Goal: Task Accomplishment & Management: Use online tool/utility

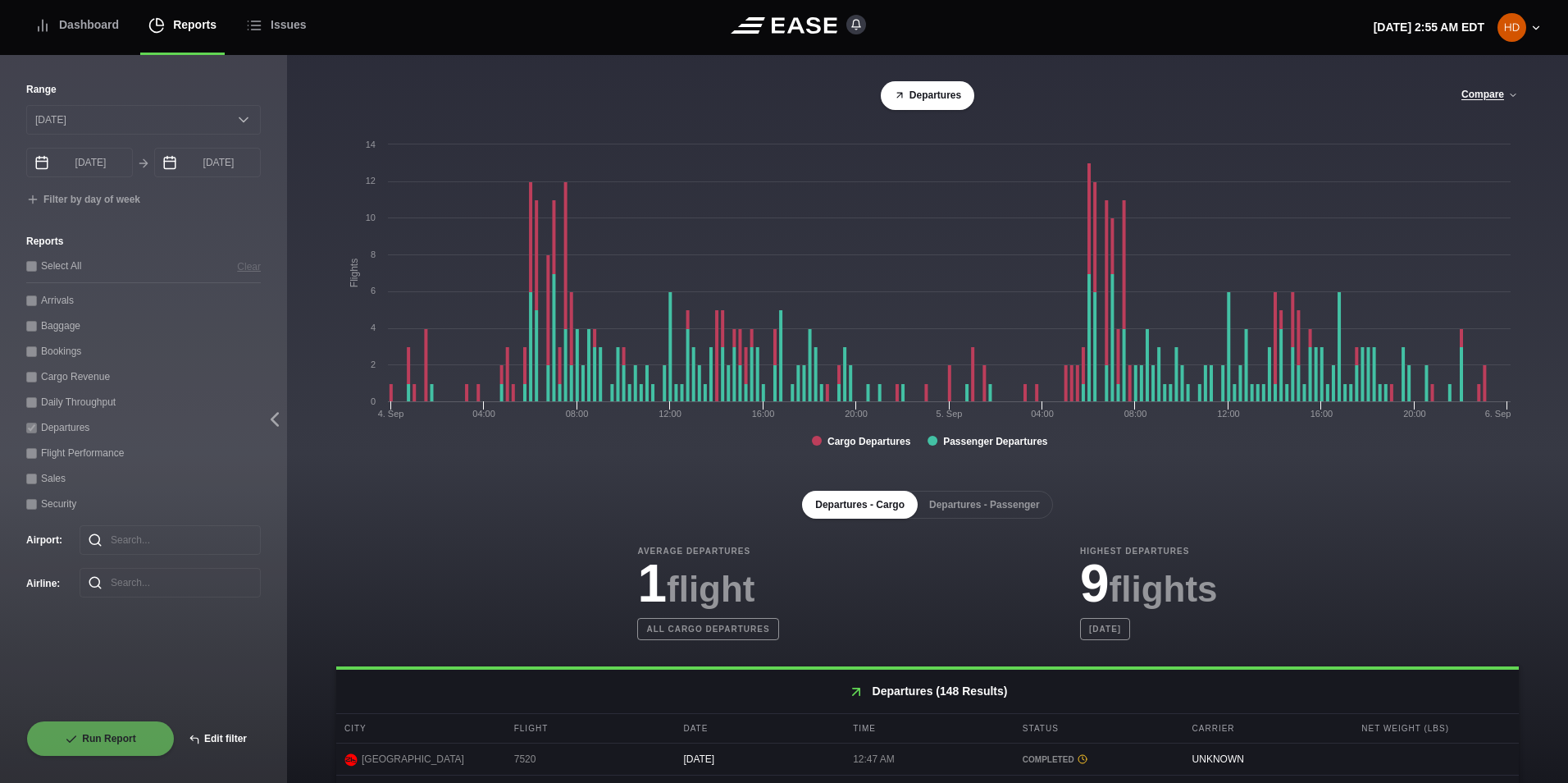
click at [213, 740] on button "Edit filter" at bounding box center [218, 738] width 86 height 36
select select "0"
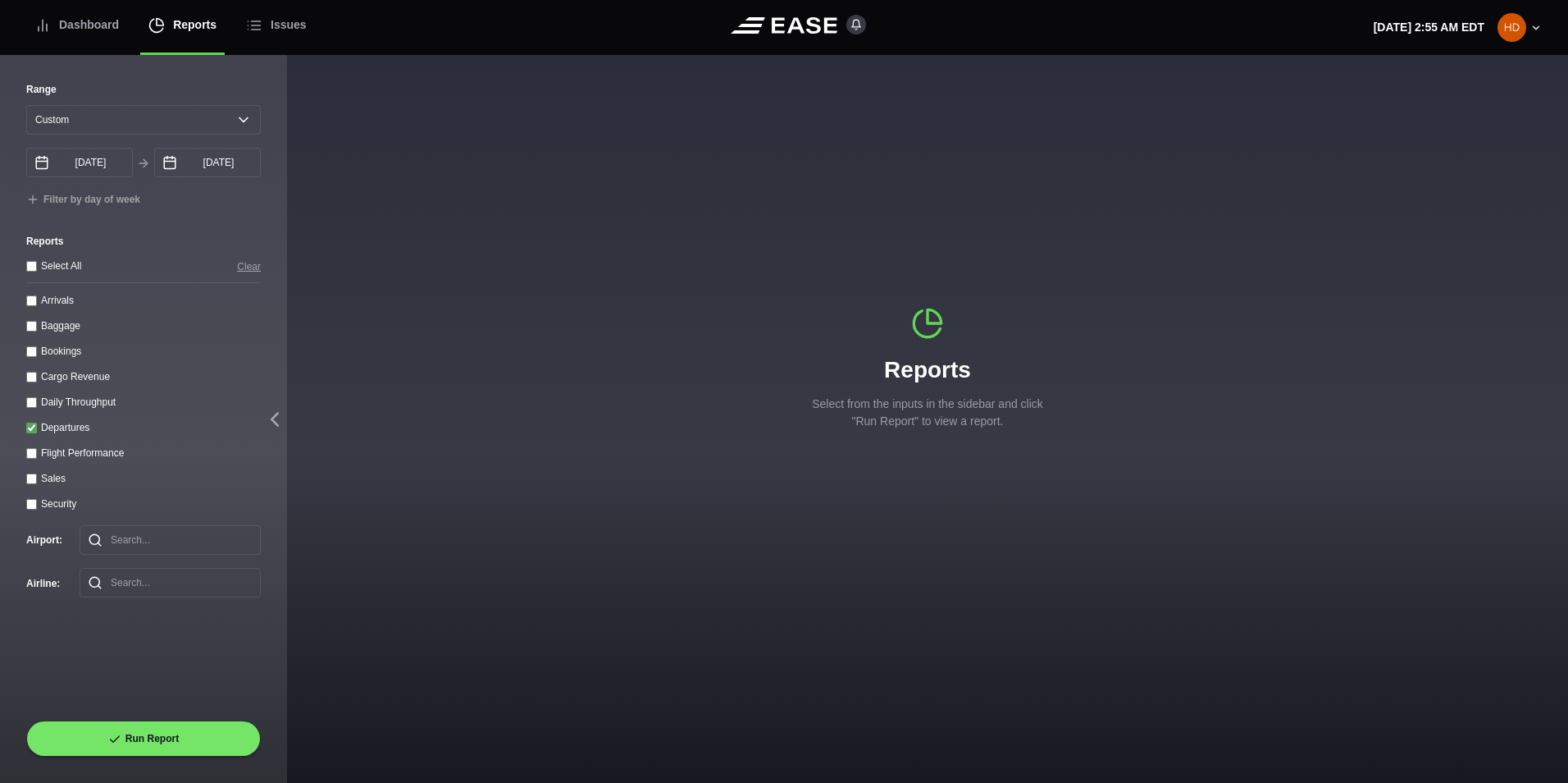
drag, startPoint x: 32, startPoint y: 404, endPoint x: 22, endPoint y: 428, distance: 26.0
click at [32, 406] on throughput "Daily Throughput" at bounding box center [32, 403] width 10 height 10
checkbox throughput "true"
drag, startPoint x: 27, startPoint y: 426, endPoint x: 47, endPoint y: 382, distance: 48.3
click at [28, 425] on div "Departures" at bounding box center [144, 427] width 235 height 17
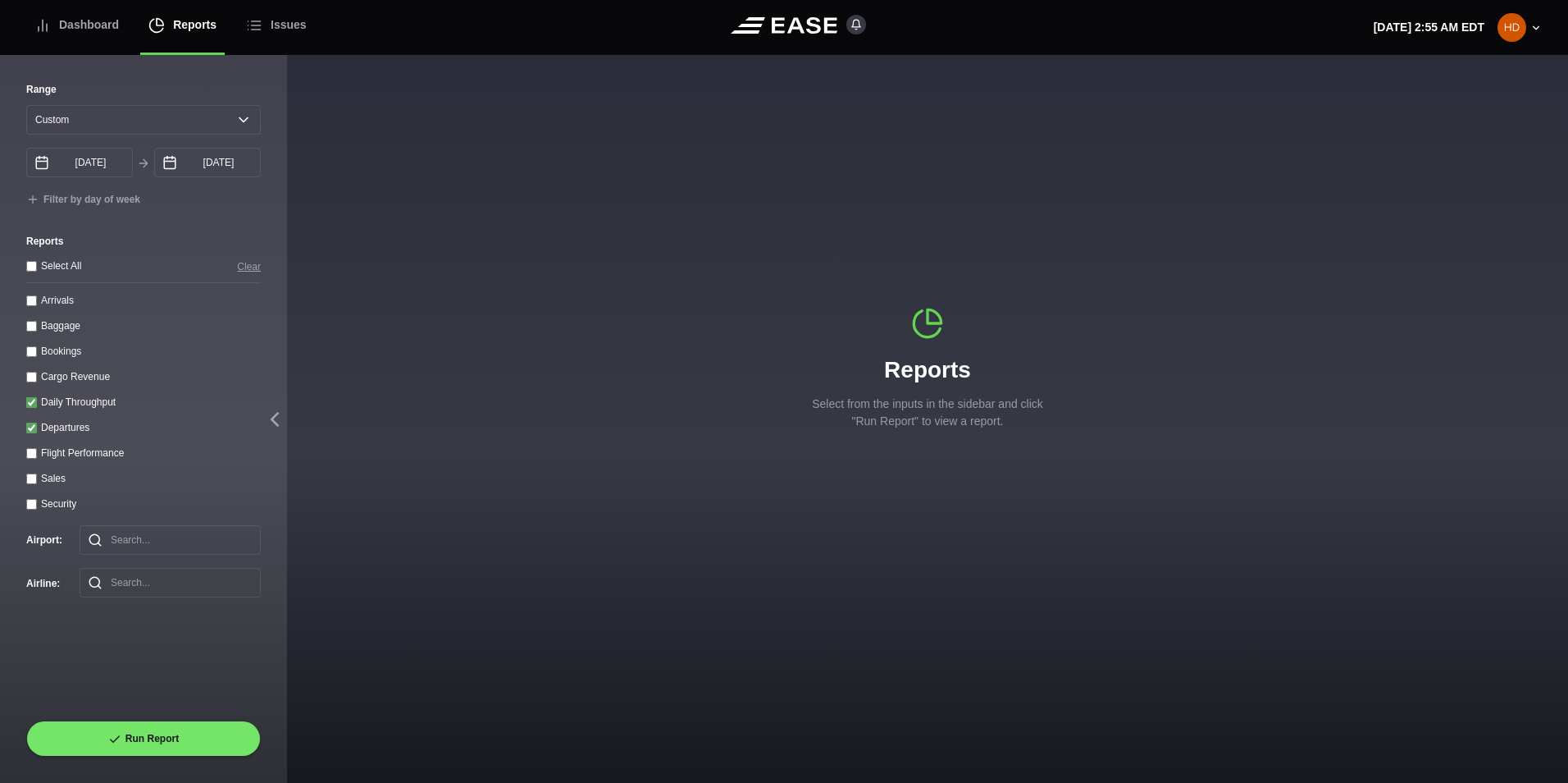
click at [31, 432] on input "Departures" at bounding box center [32, 428] width 10 height 10
checkbox input "false"
click at [202, 105] on select "[DATE] Last 7 days Last 14 days Last 30 days Last 6 weeks Custom" at bounding box center [144, 120] width 235 height 29
select select "30"
click at [27, 105] on select "[DATE] Last 7 days Last 14 days Last 30 days Last 6 weeks Custom" at bounding box center [144, 120] width 235 height 29
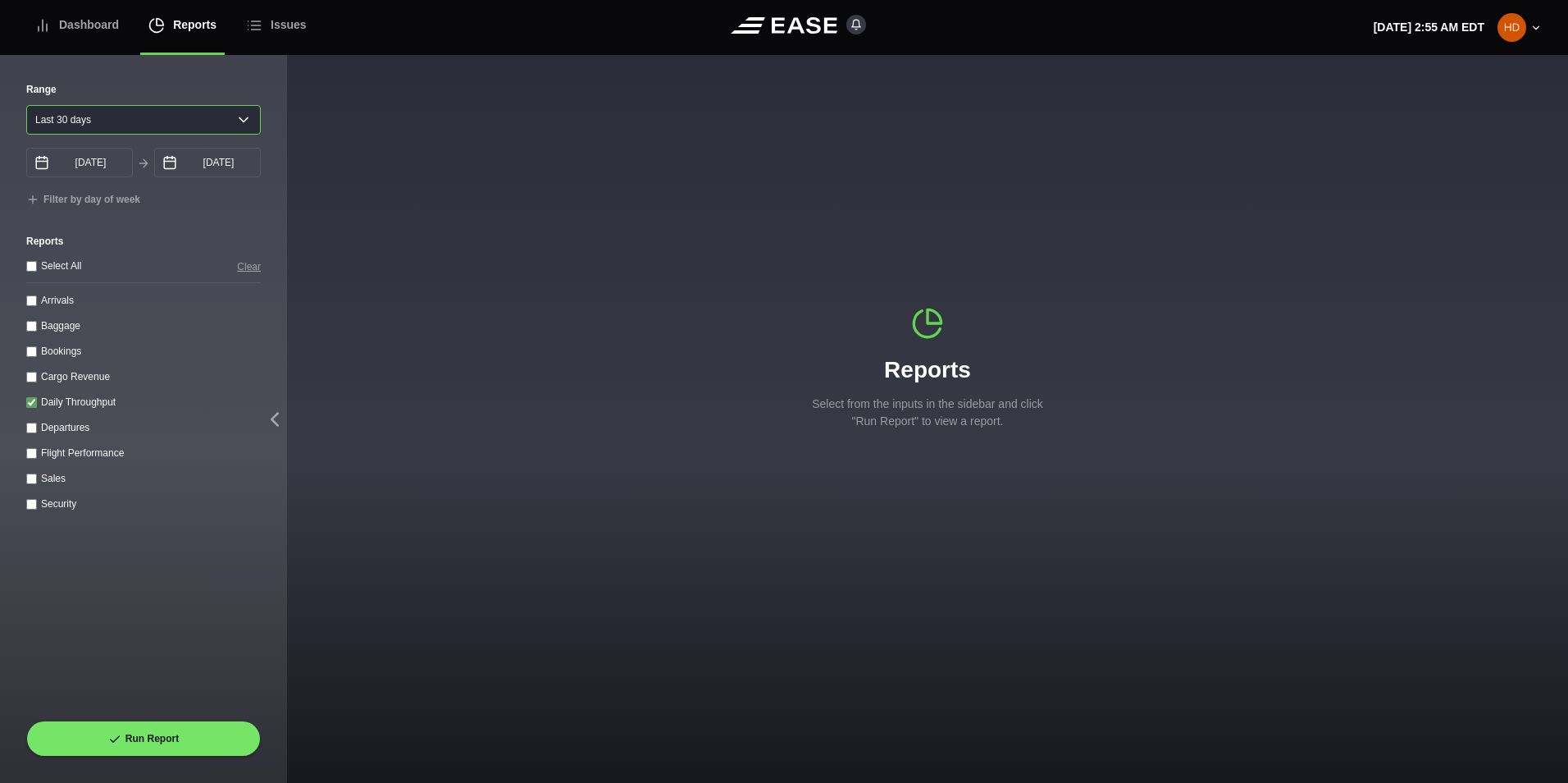
type input "[DATE]"
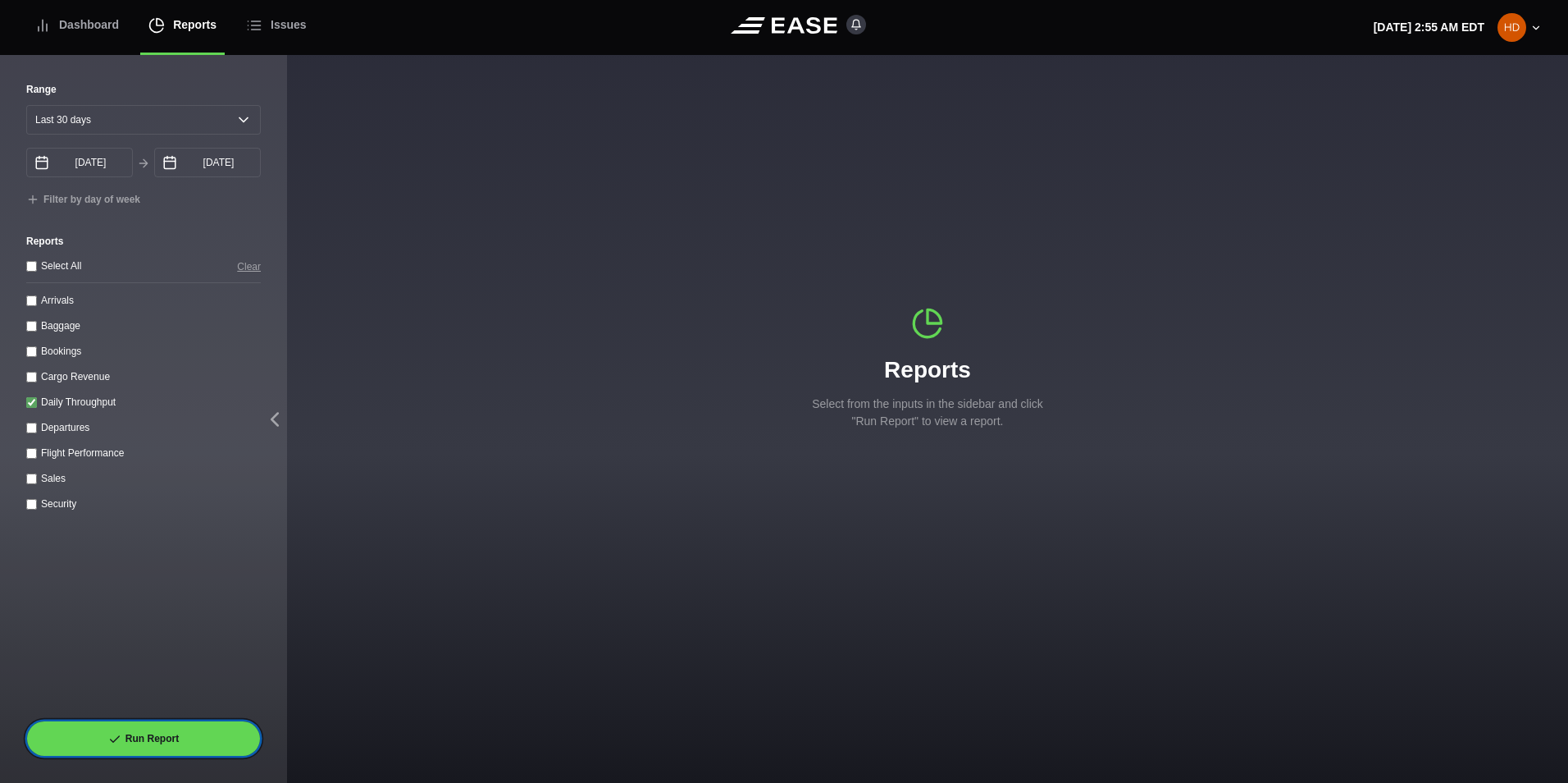
click at [153, 736] on button "Run Report" at bounding box center [144, 738] width 235 height 36
select select "30"
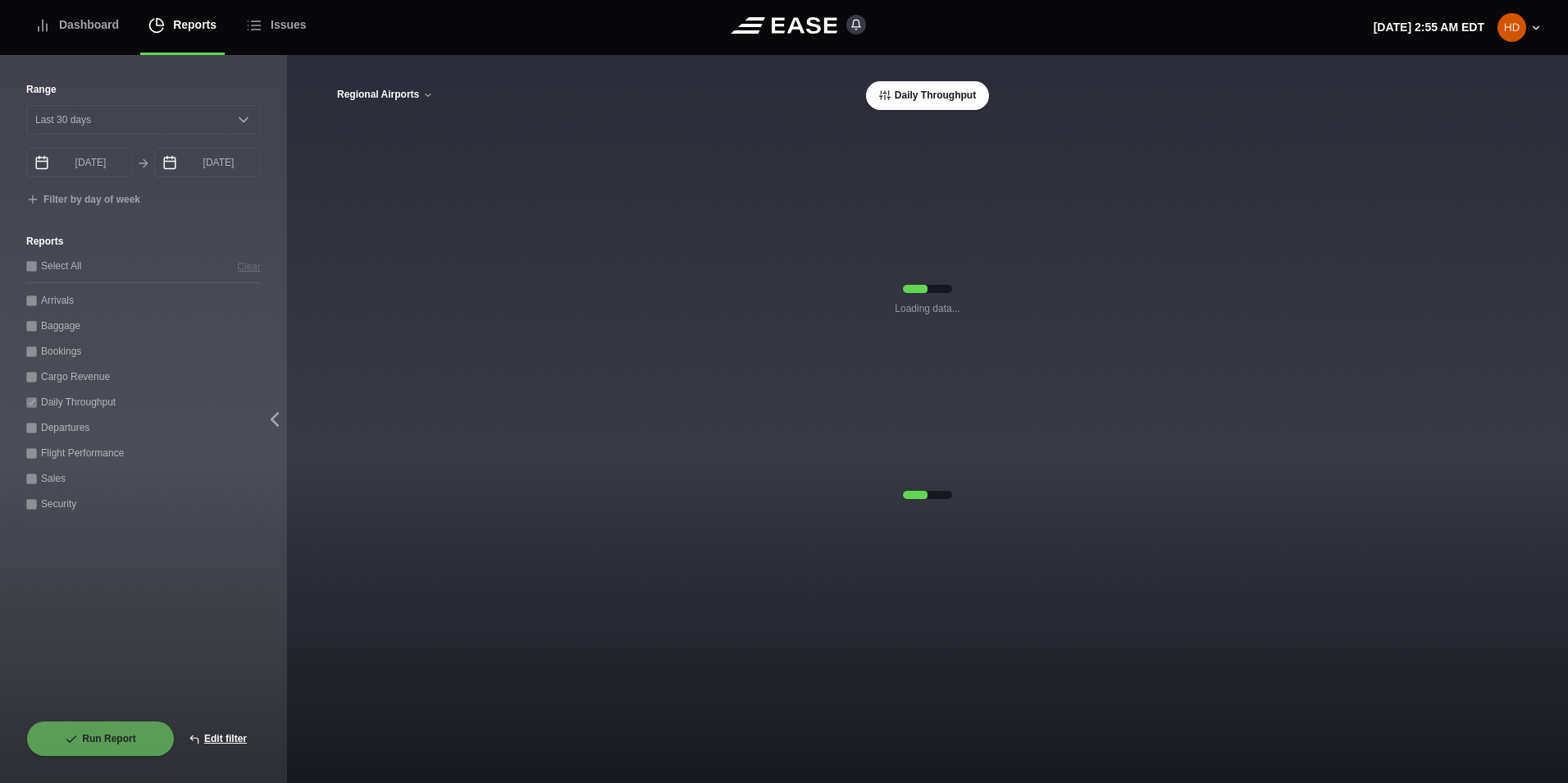
click at [425, 97] on icon at bounding box center [427, 95] width 9 height 9
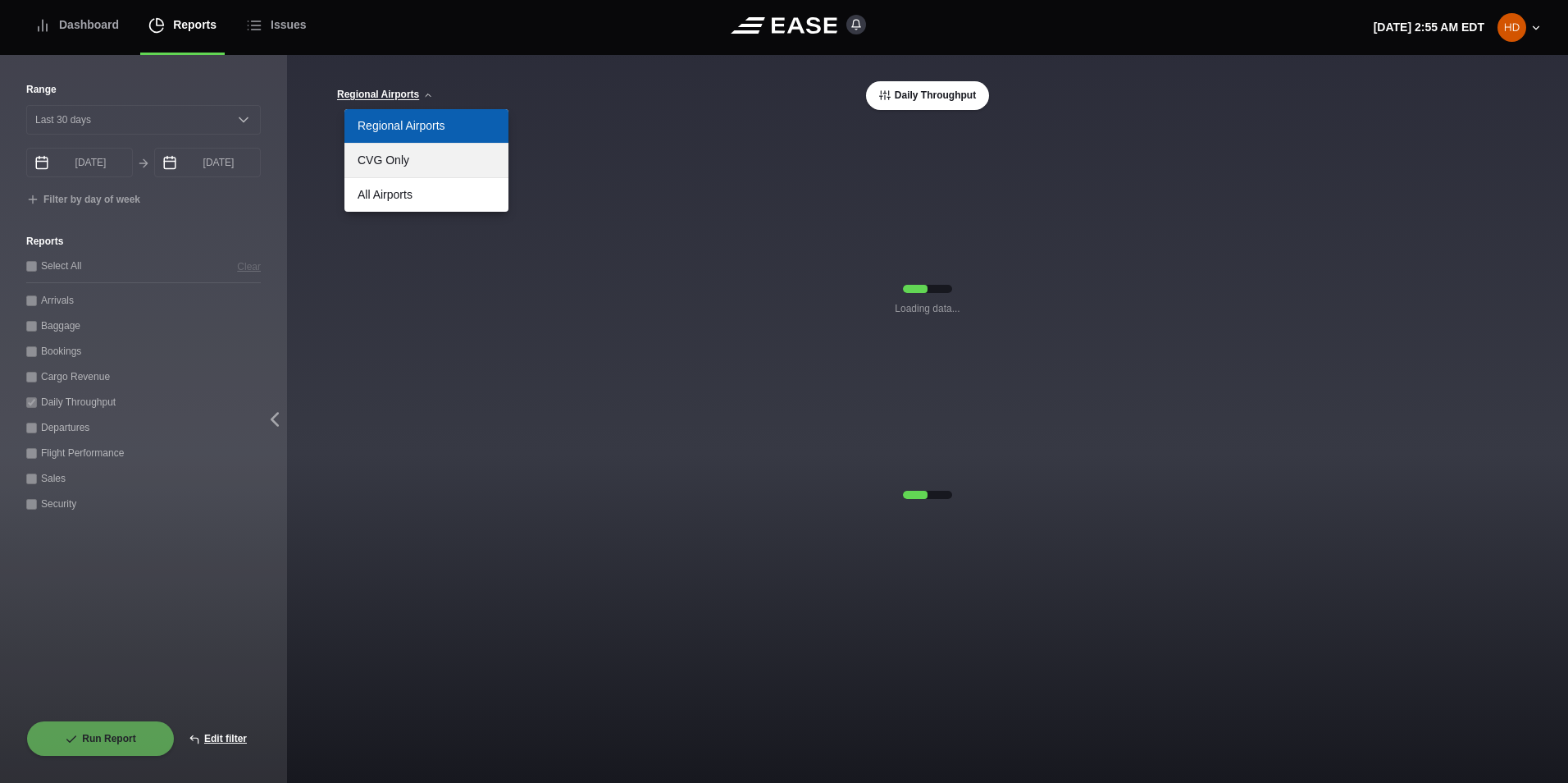
click at [440, 163] on link "CVG Only" at bounding box center [427, 160] width 164 height 34
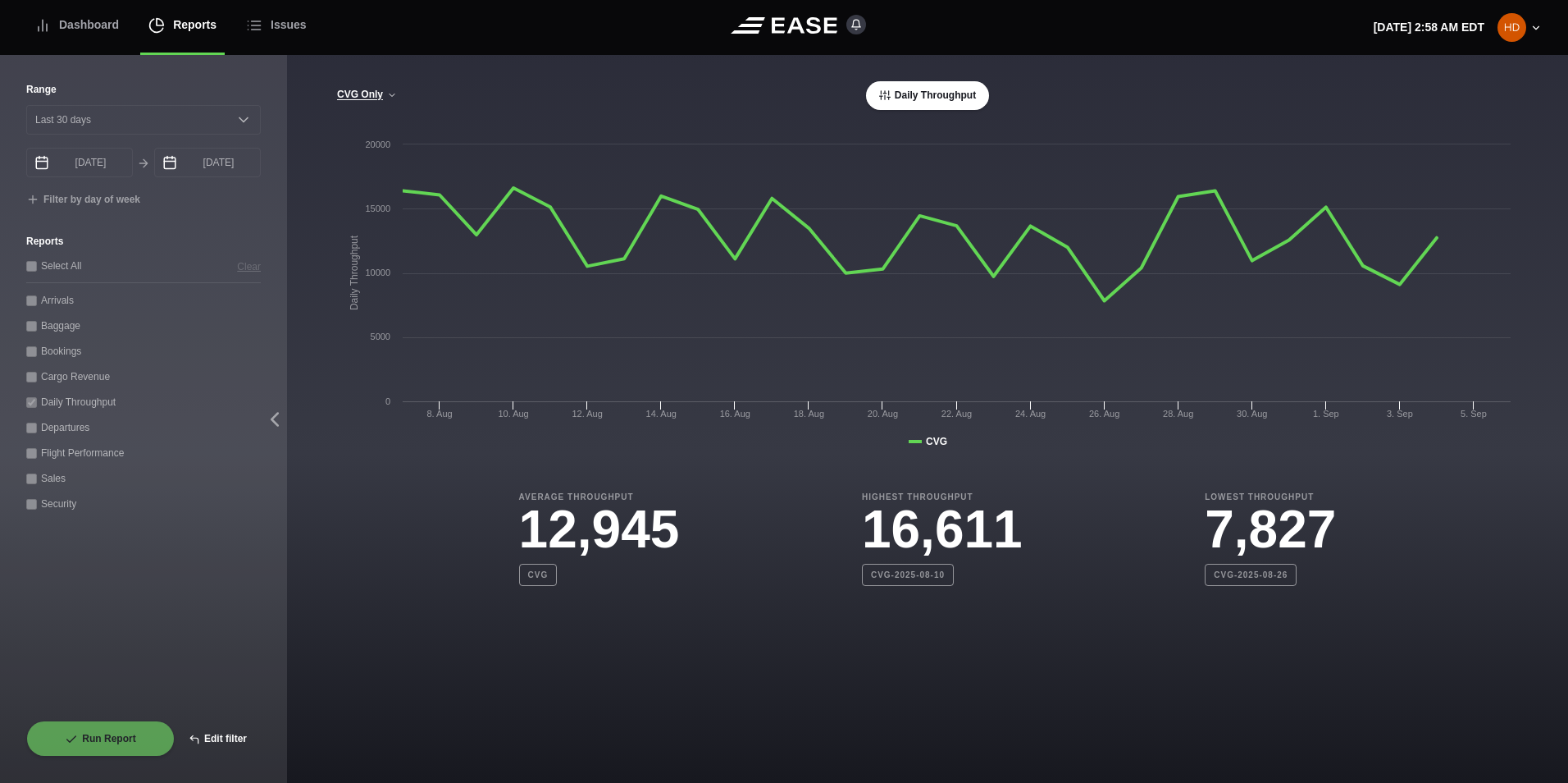
click at [223, 734] on button "Edit filter" at bounding box center [218, 738] width 86 height 36
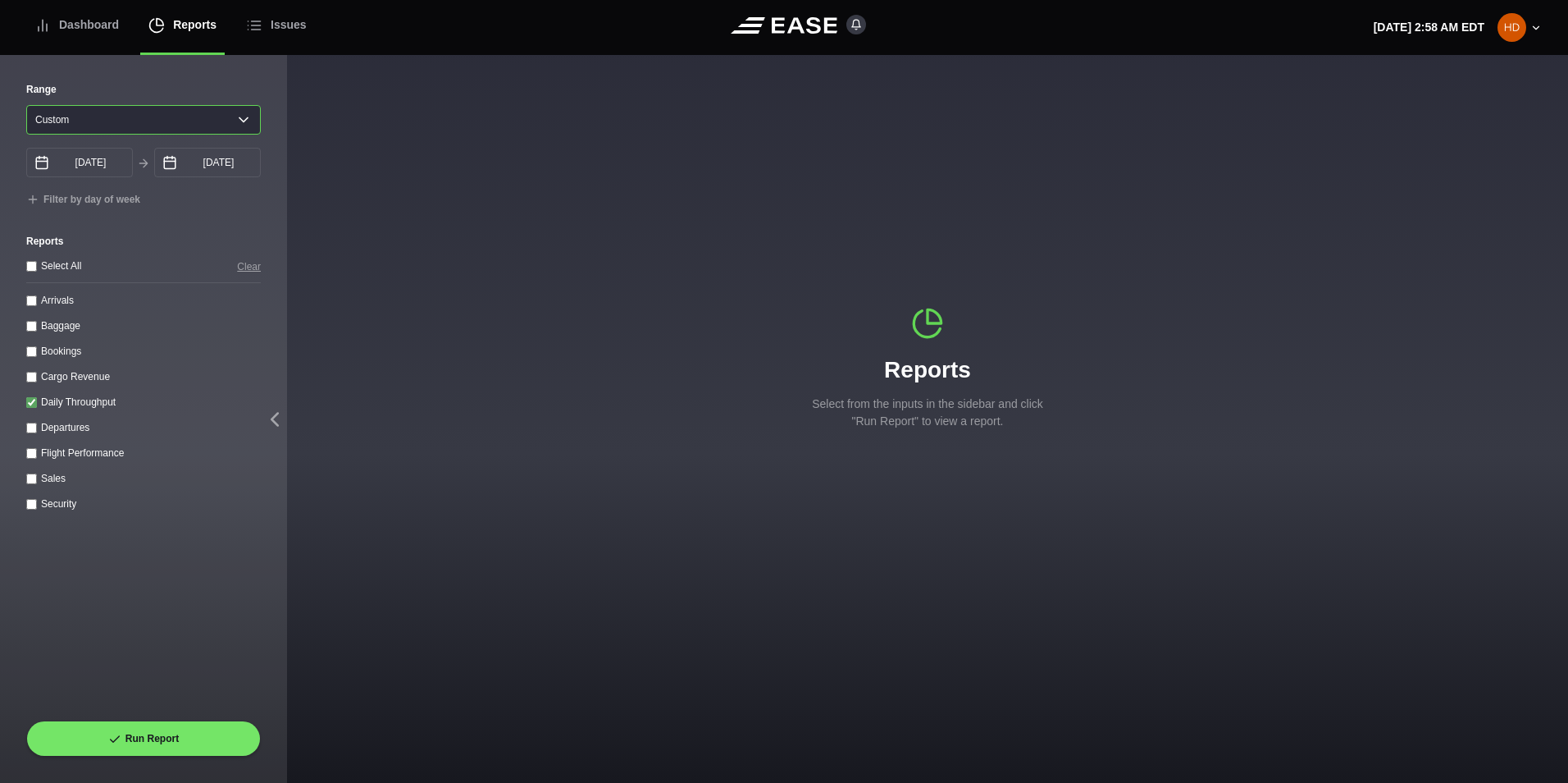
click at [129, 126] on select "[DATE] Last 7 days Last 14 days Last 30 days Last 6 weeks Custom" at bounding box center [144, 120] width 235 height 29
select select "1"
click at [27, 105] on select "[DATE] Last 7 days Last 14 days Last 30 days Last 6 weeks Custom" at bounding box center [144, 120] width 235 height 29
type input "[DATE]"
click at [27, 305] on input "Arrivals" at bounding box center [32, 300] width 10 height 10
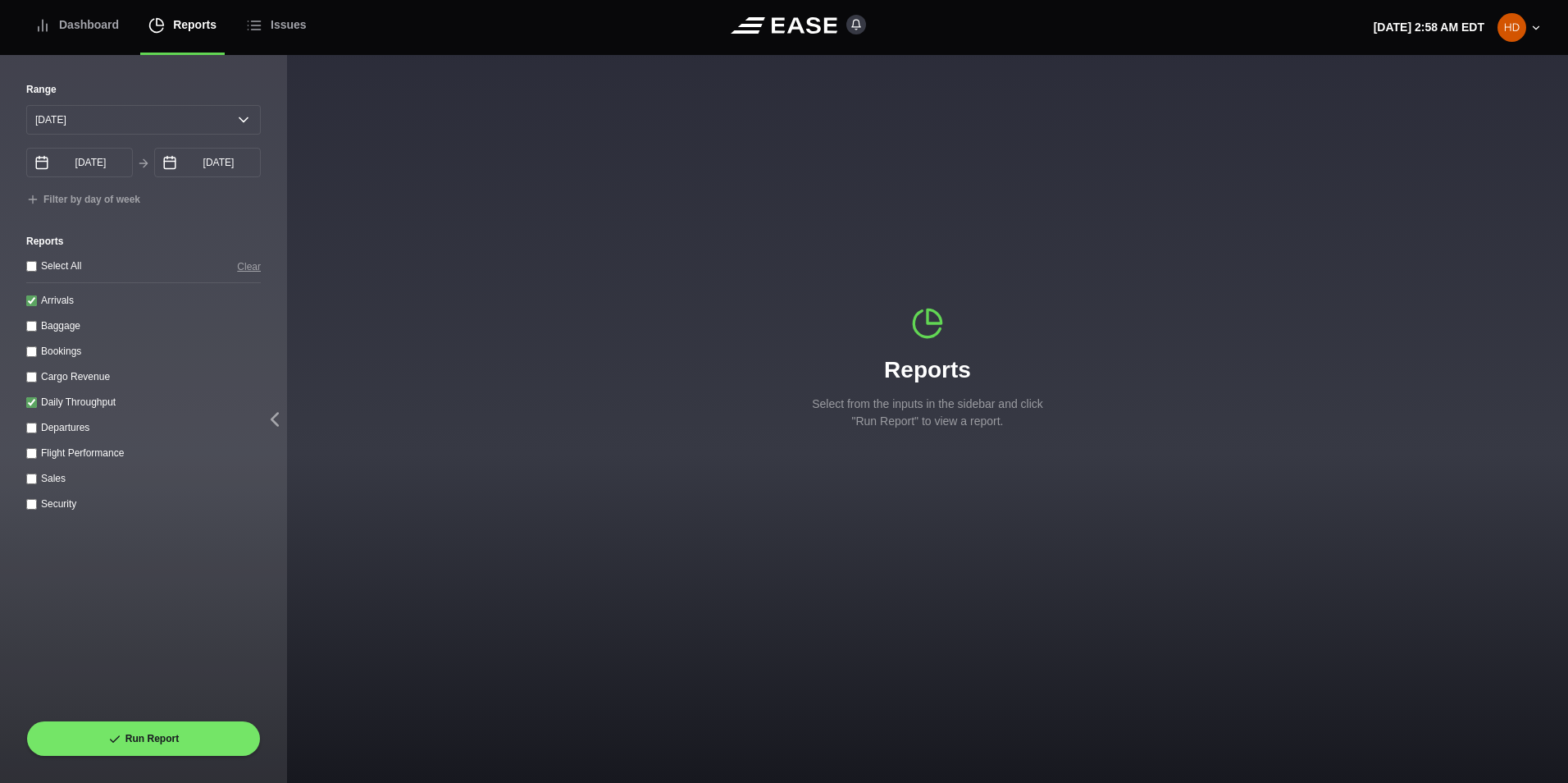
checkbox input "true"
drag, startPoint x: 34, startPoint y: 408, endPoint x: 42, endPoint y: 419, distance: 13.6
click at [33, 408] on throughput "Daily Throughput" at bounding box center [32, 403] width 10 height 10
checkbox throughput "false"
click at [155, 725] on button "Run Report" at bounding box center [144, 738] width 235 height 36
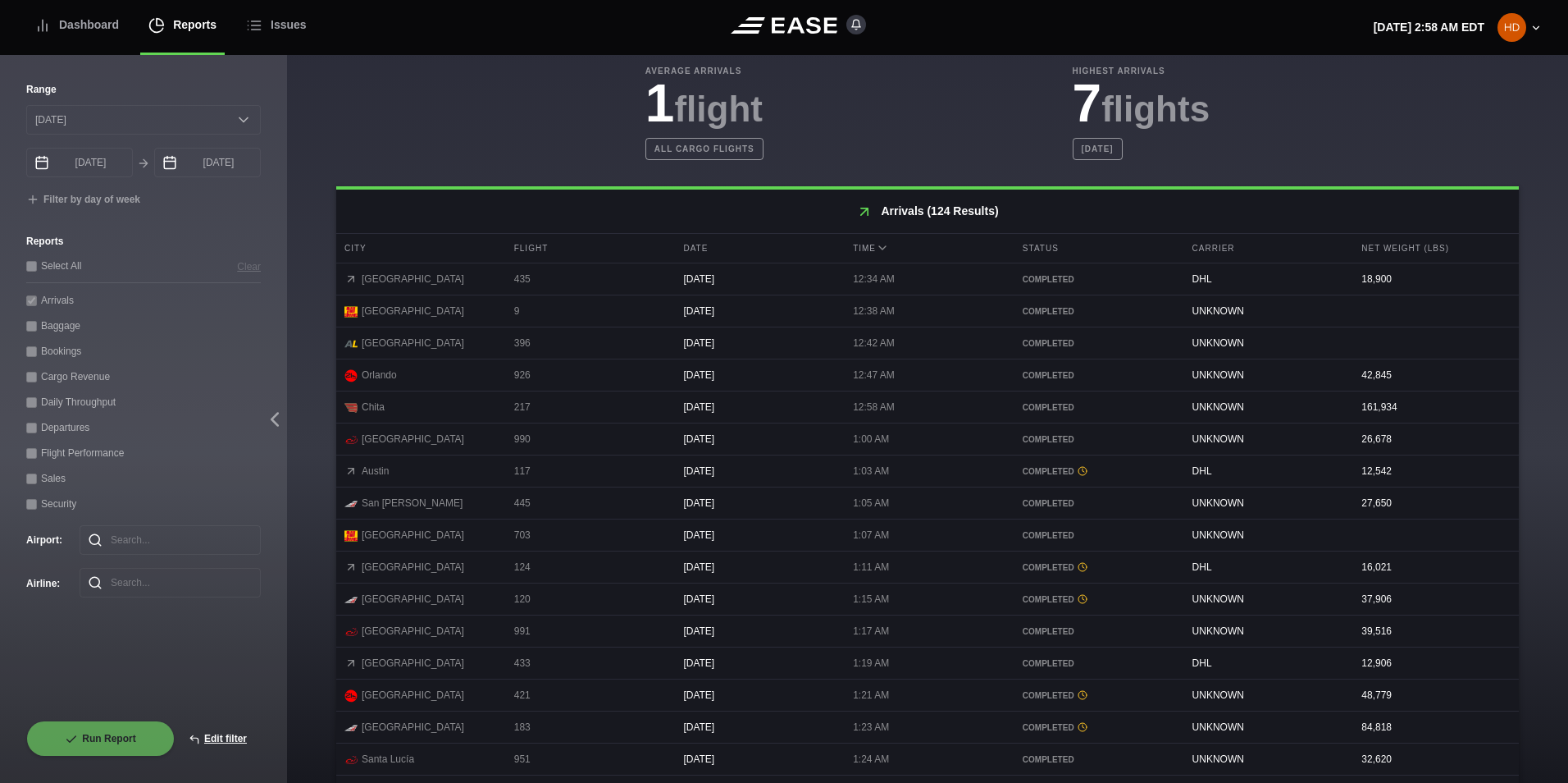
scroll to position [328, 0]
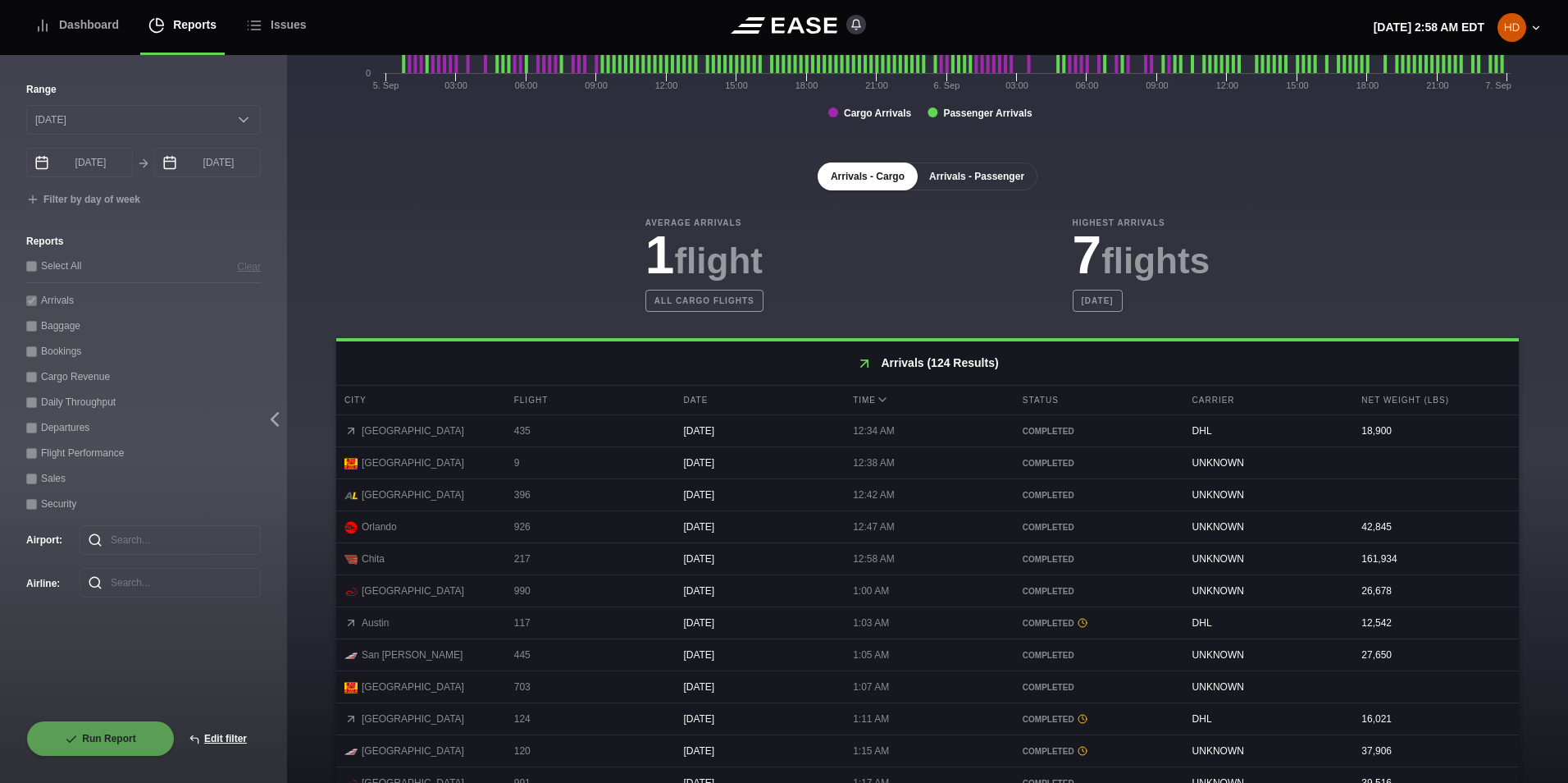
click at [975, 182] on button "Arrivals - Passenger" at bounding box center [976, 176] width 121 height 28
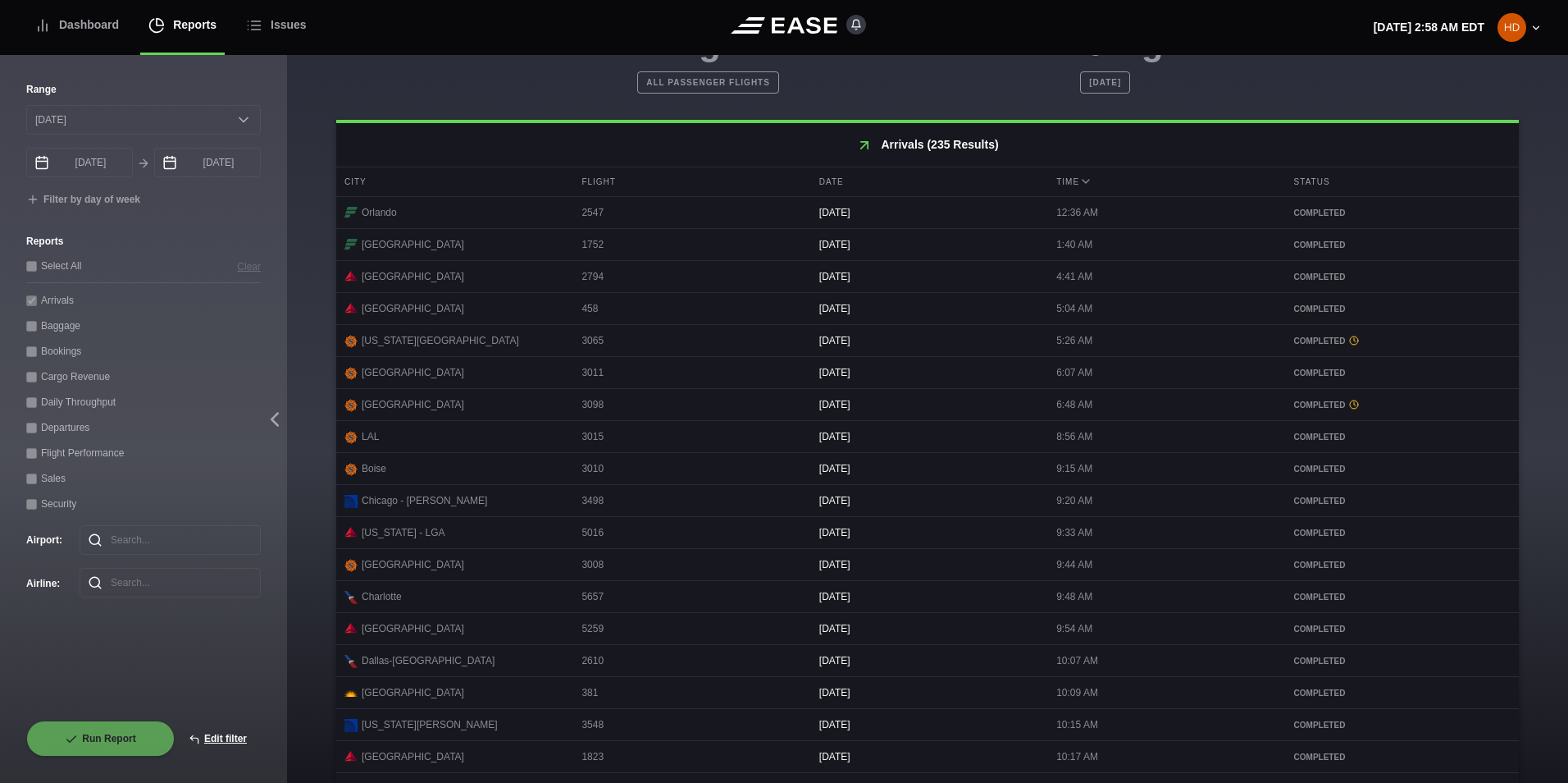
scroll to position [671, 0]
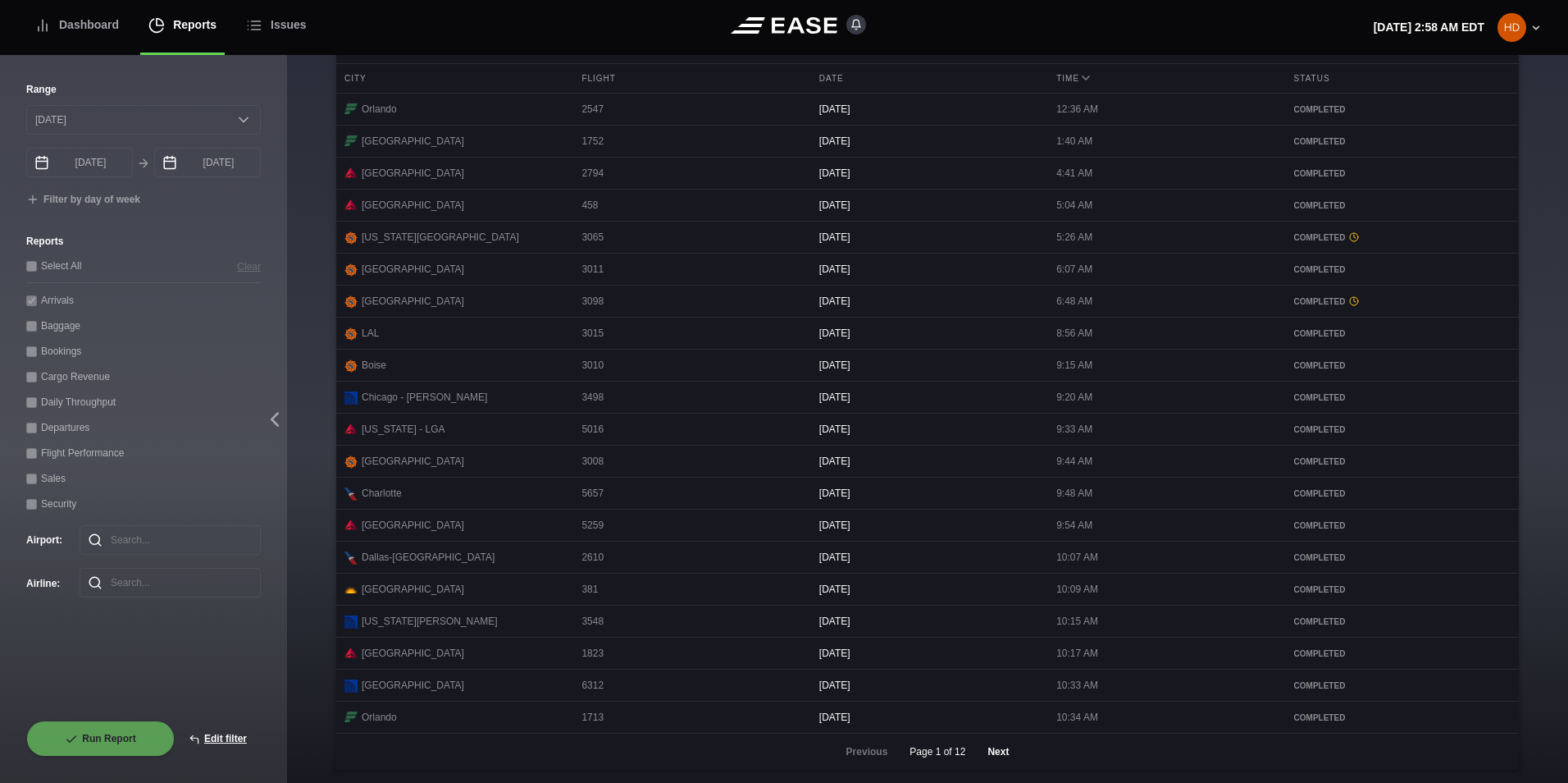
click at [1002, 750] on button "Next" at bounding box center [998, 752] width 49 height 36
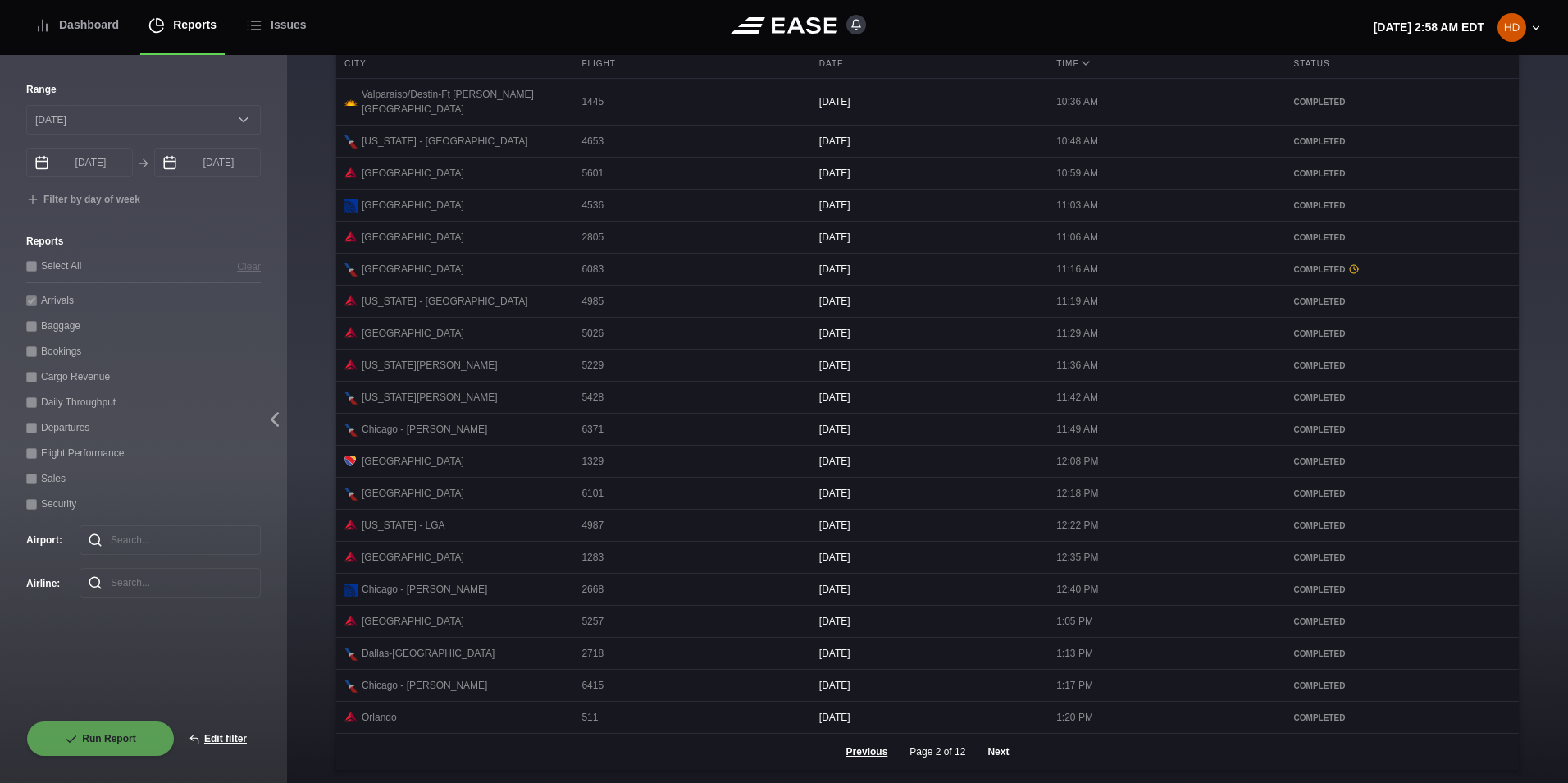
click at [990, 755] on button "Next" at bounding box center [998, 752] width 49 height 36
click at [982, 749] on button "Next" at bounding box center [998, 752] width 49 height 36
click at [1004, 752] on button "Next" at bounding box center [998, 752] width 49 height 36
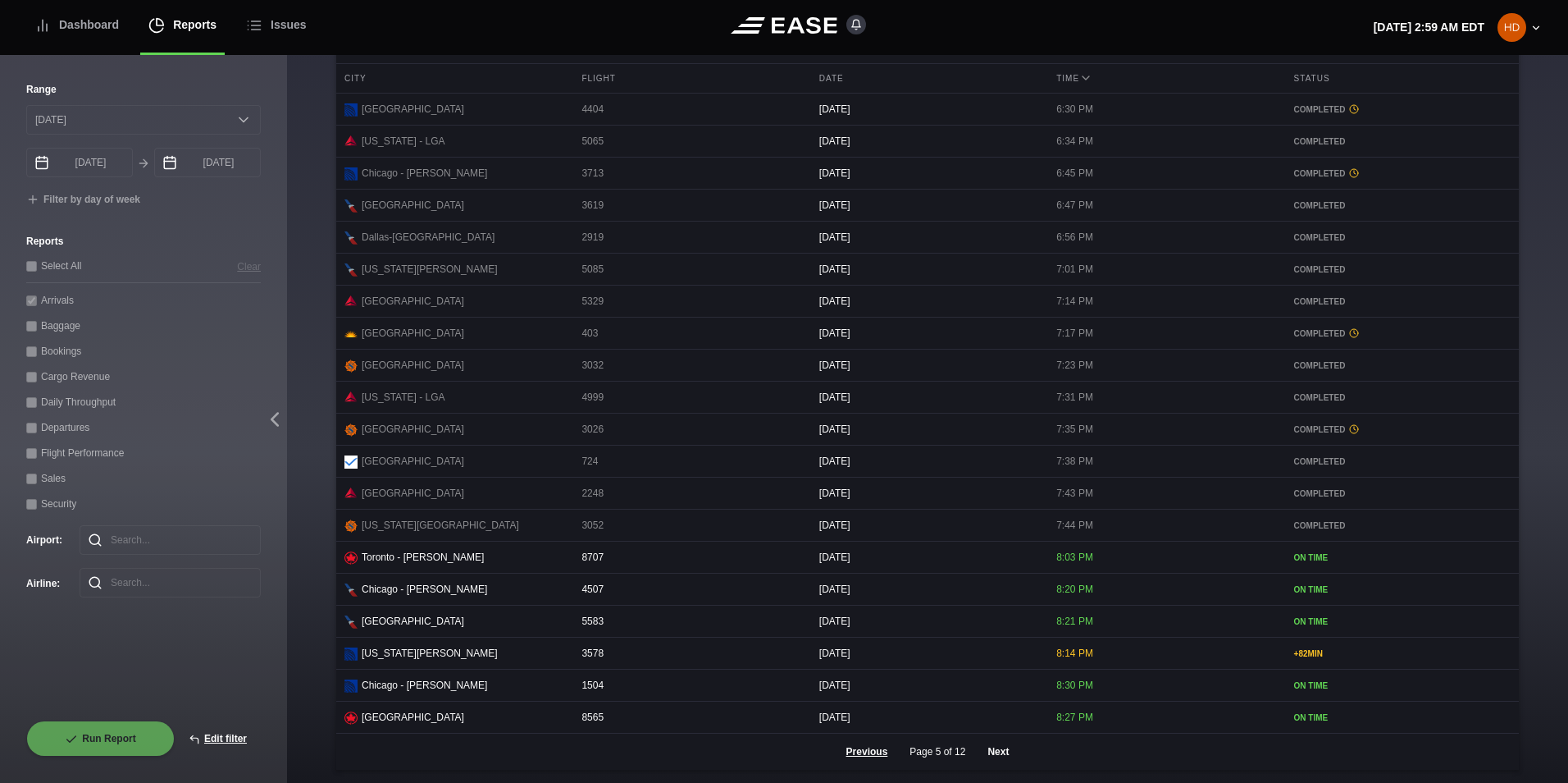
click at [982, 752] on button "Next" at bounding box center [998, 752] width 49 height 36
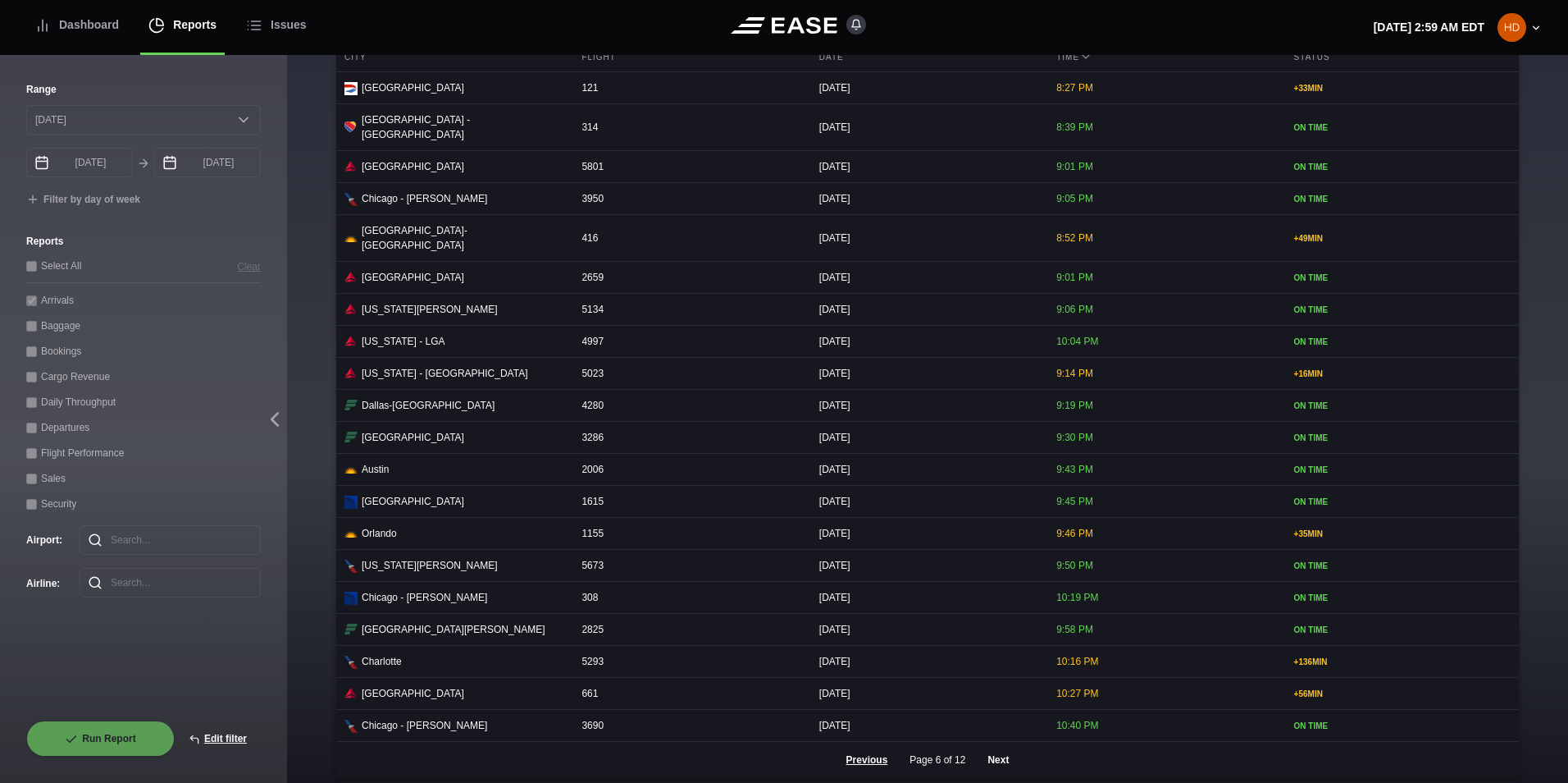
click at [1005, 748] on button "Next" at bounding box center [998, 760] width 49 height 36
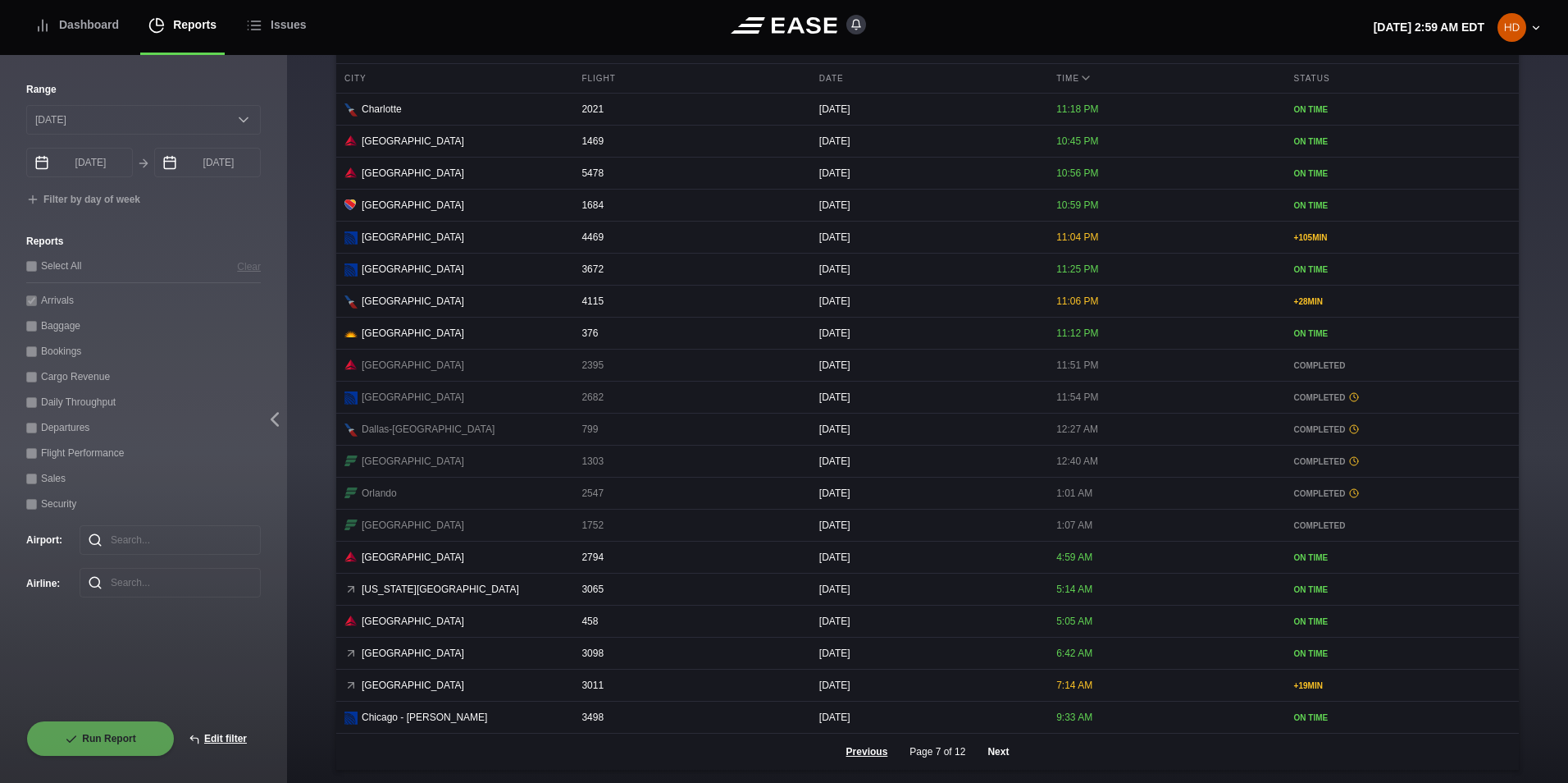
click at [999, 744] on button "Next" at bounding box center [998, 752] width 49 height 36
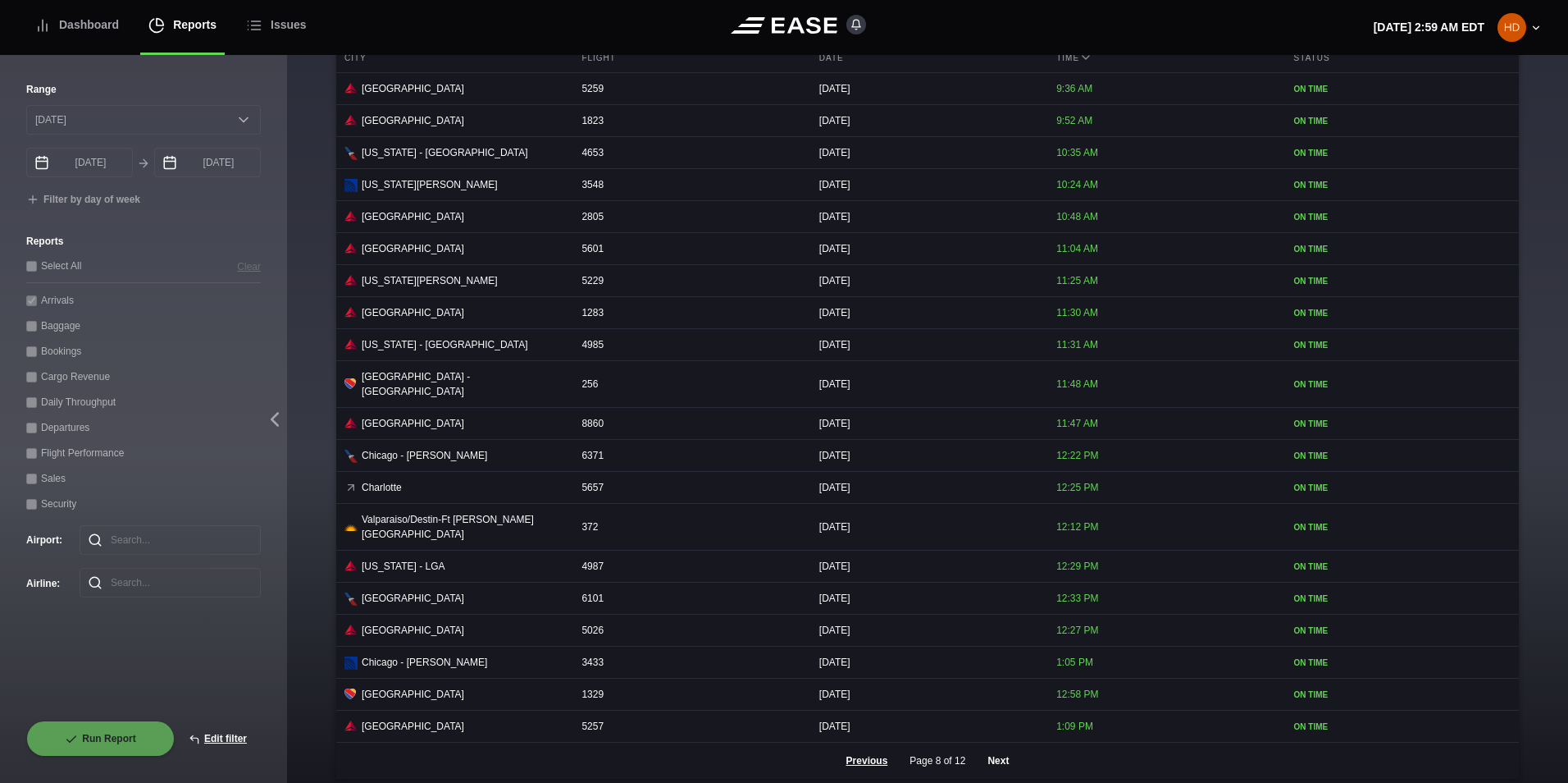
click at [999, 749] on button "Next" at bounding box center [998, 761] width 49 height 36
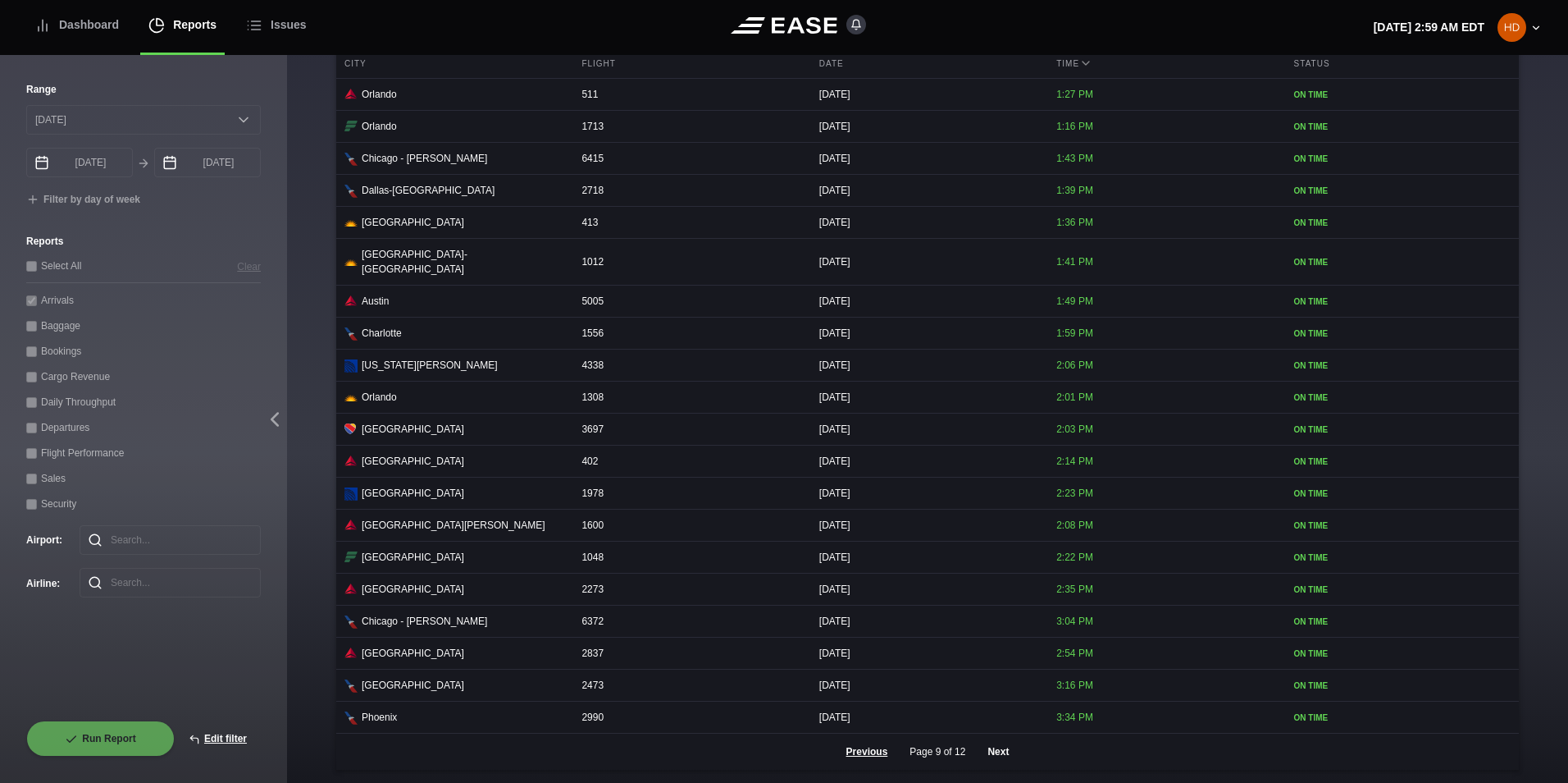
scroll to position [671, 0]
click at [999, 749] on button "Next" at bounding box center [998, 752] width 49 height 36
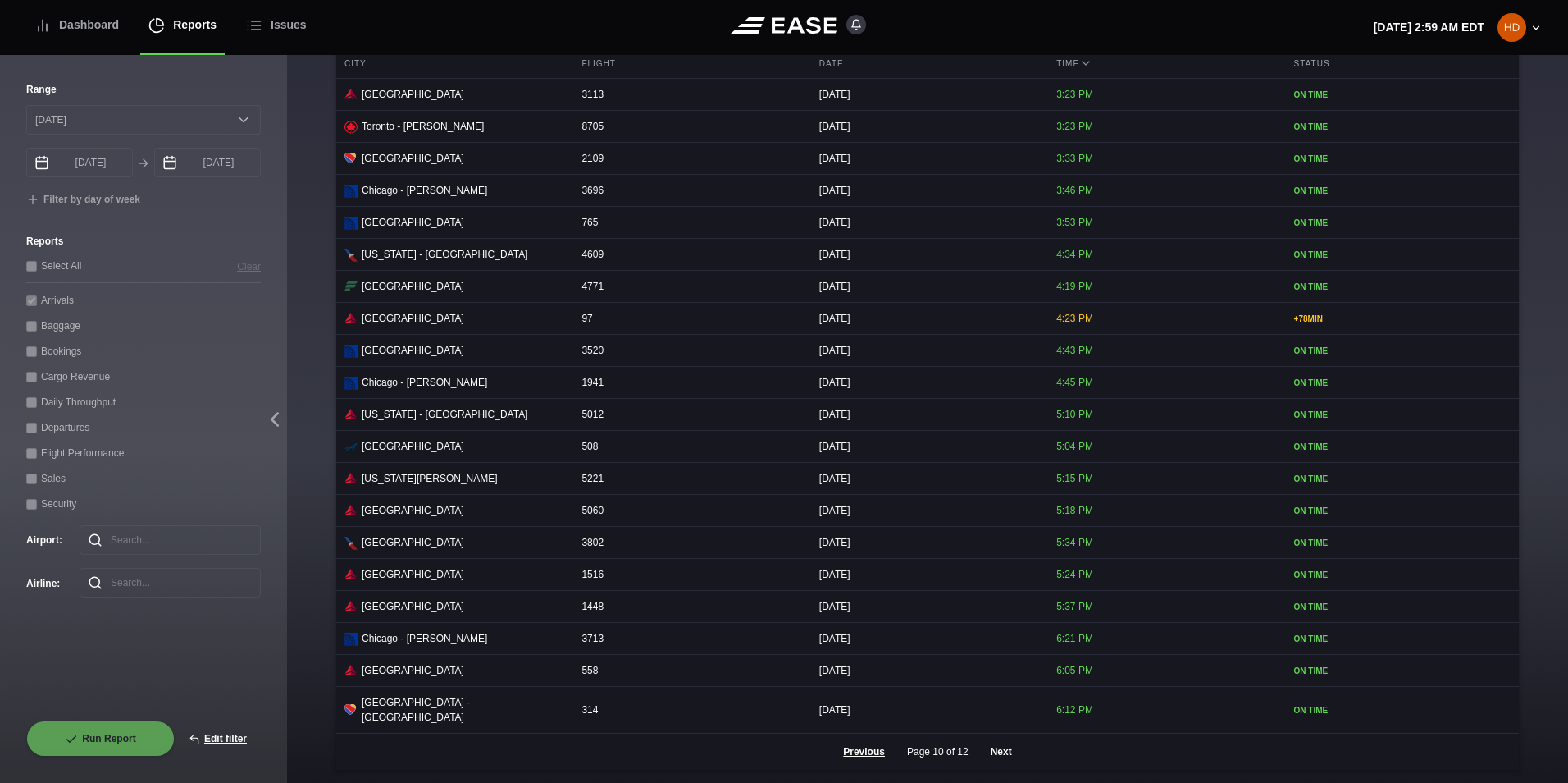
click at [999, 749] on button "Next" at bounding box center [1001, 752] width 49 height 36
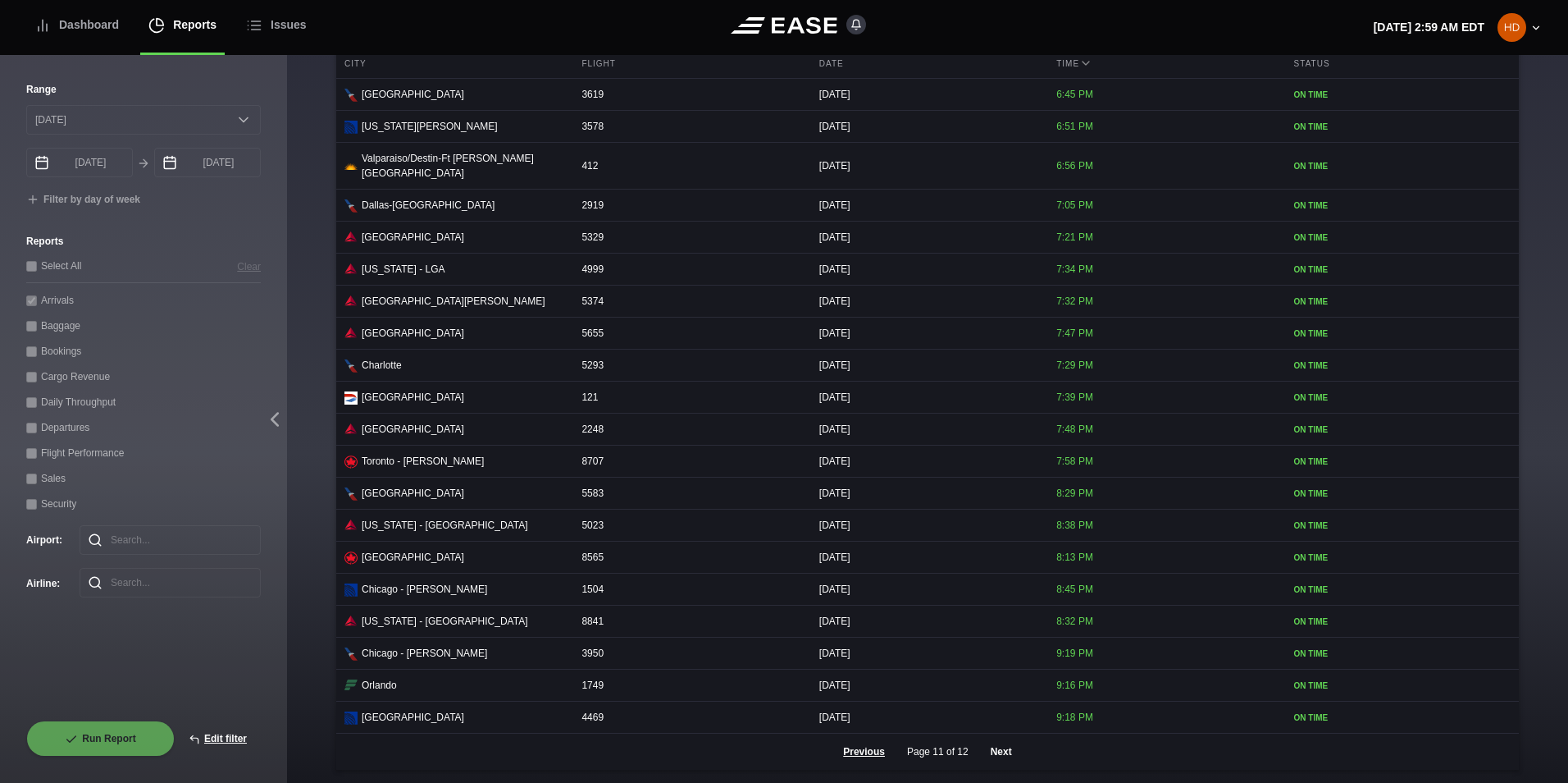
click at [999, 749] on button "Next" at bounding box center [1001, 752] width 49 height 36
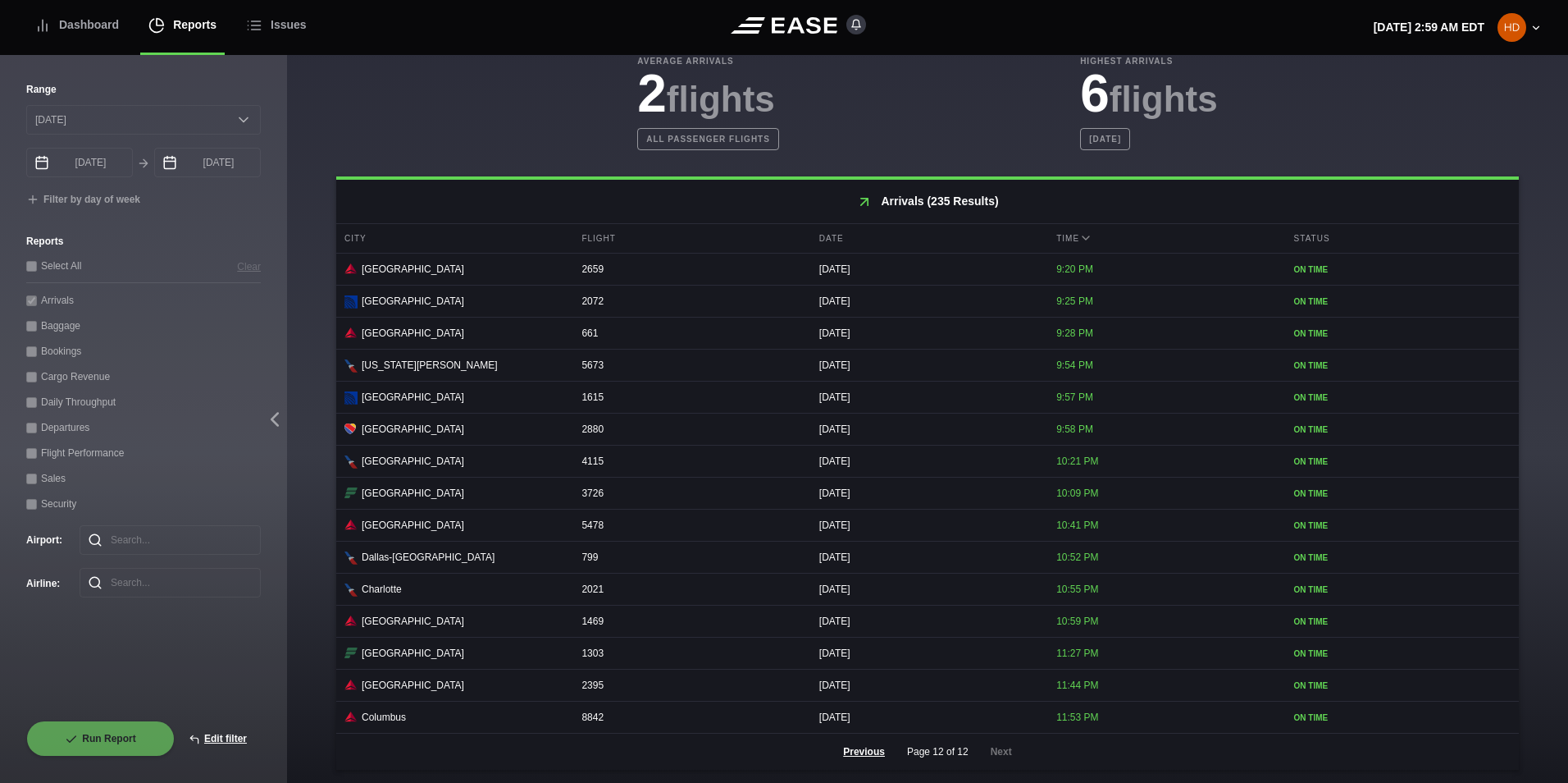
scroll to position [507, 0]
click at [219, 737] on button "Edit filter" at bounding box center [218, 738] width 86 height 36
select select "0"
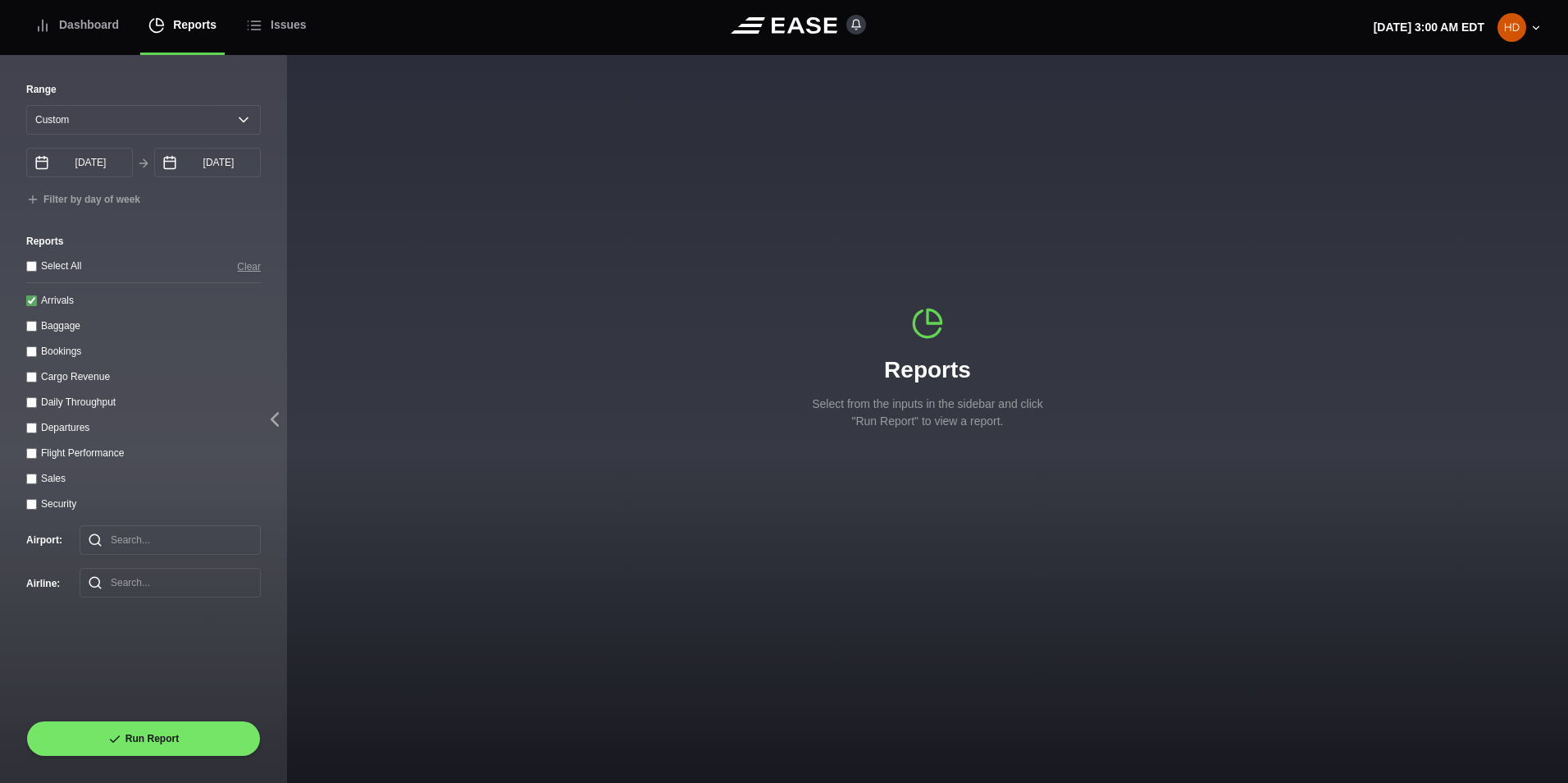
click at [31, 427] on input "Departures" at bounding box center [32, 428] width 10 height 10
checkbox input "true"
click at [28, 304] on input "Arrivals" at bounding box center [32, 300] width 10 height 10
checkbox input "false"
click at [106, 737] on button "Run Report" at bounding box center [144, 738] width 235 height 36
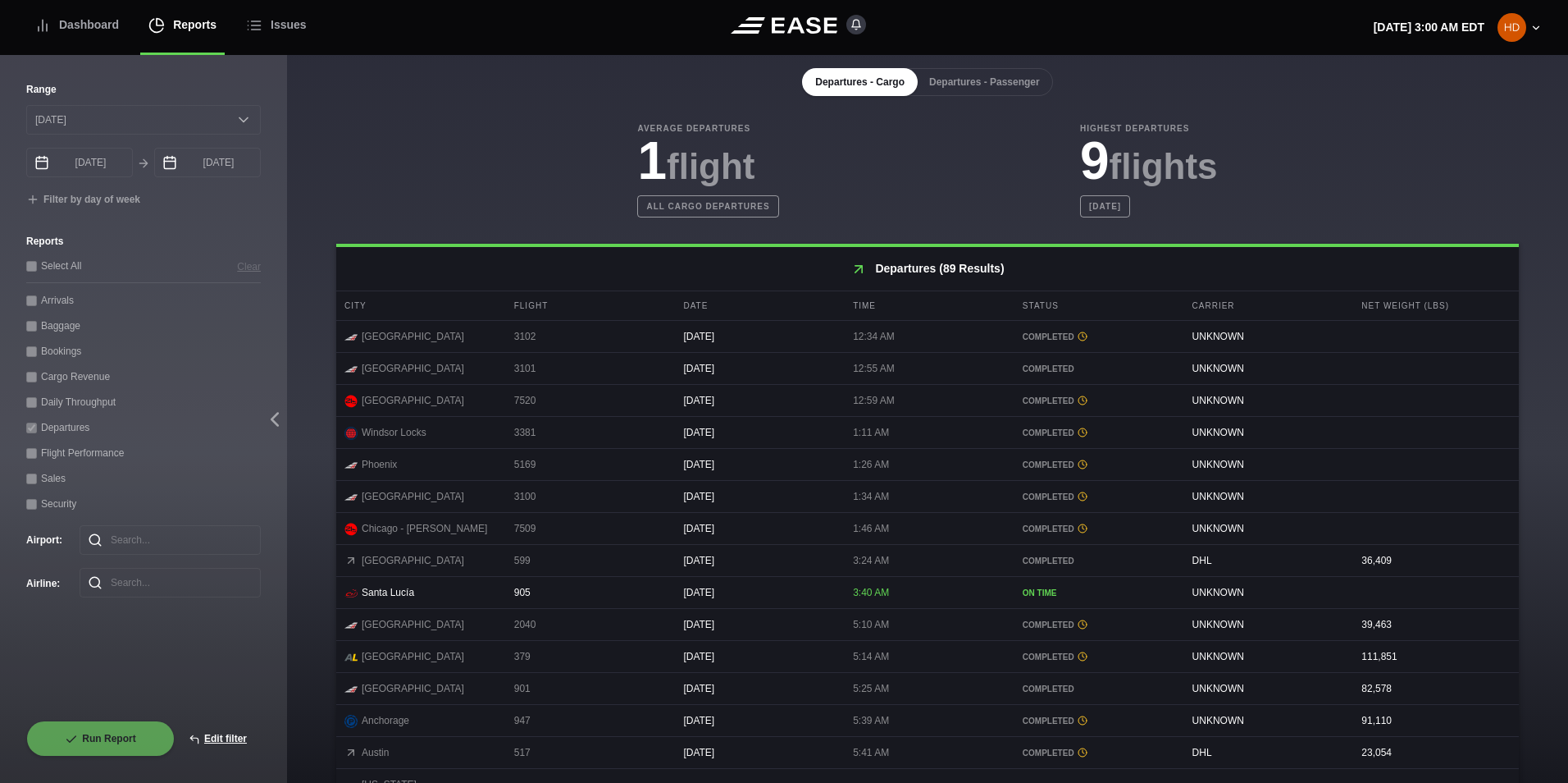
scroll to position [246, 0]
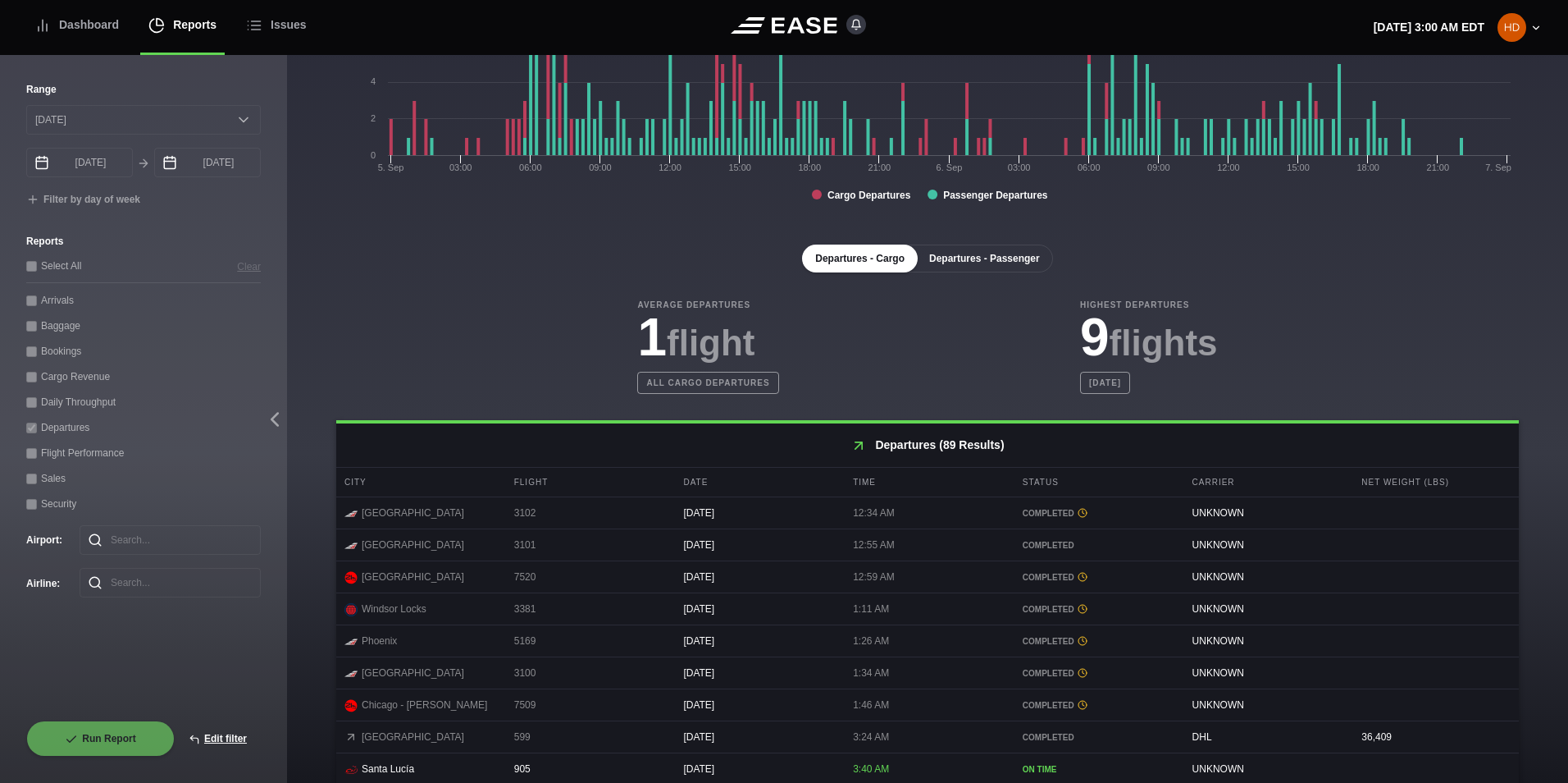
click at [946, 269] on button "Departures - Passenger" at bounding box center [984, 258] width 137 height 28
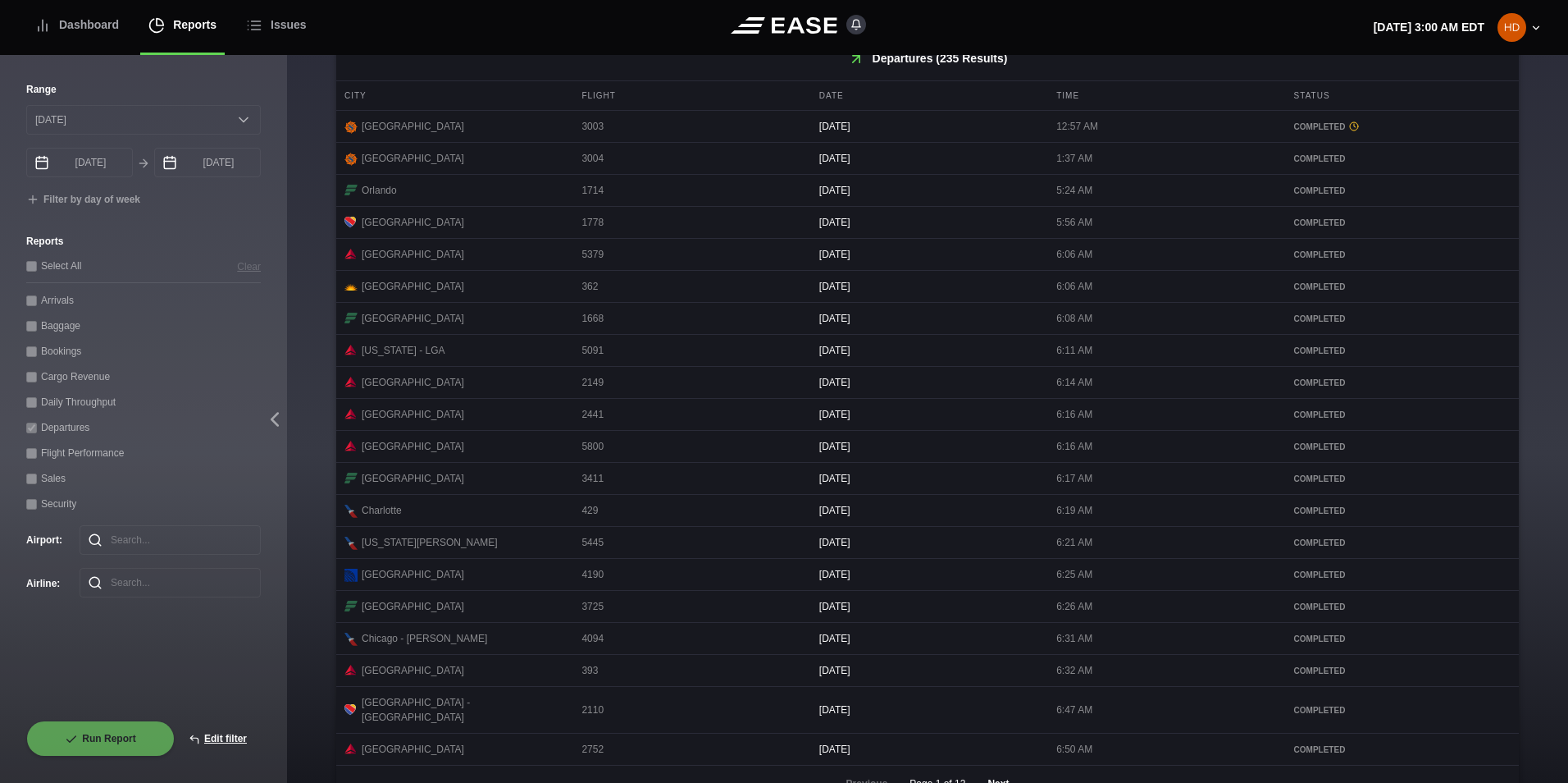
scroll to position [657, 0]
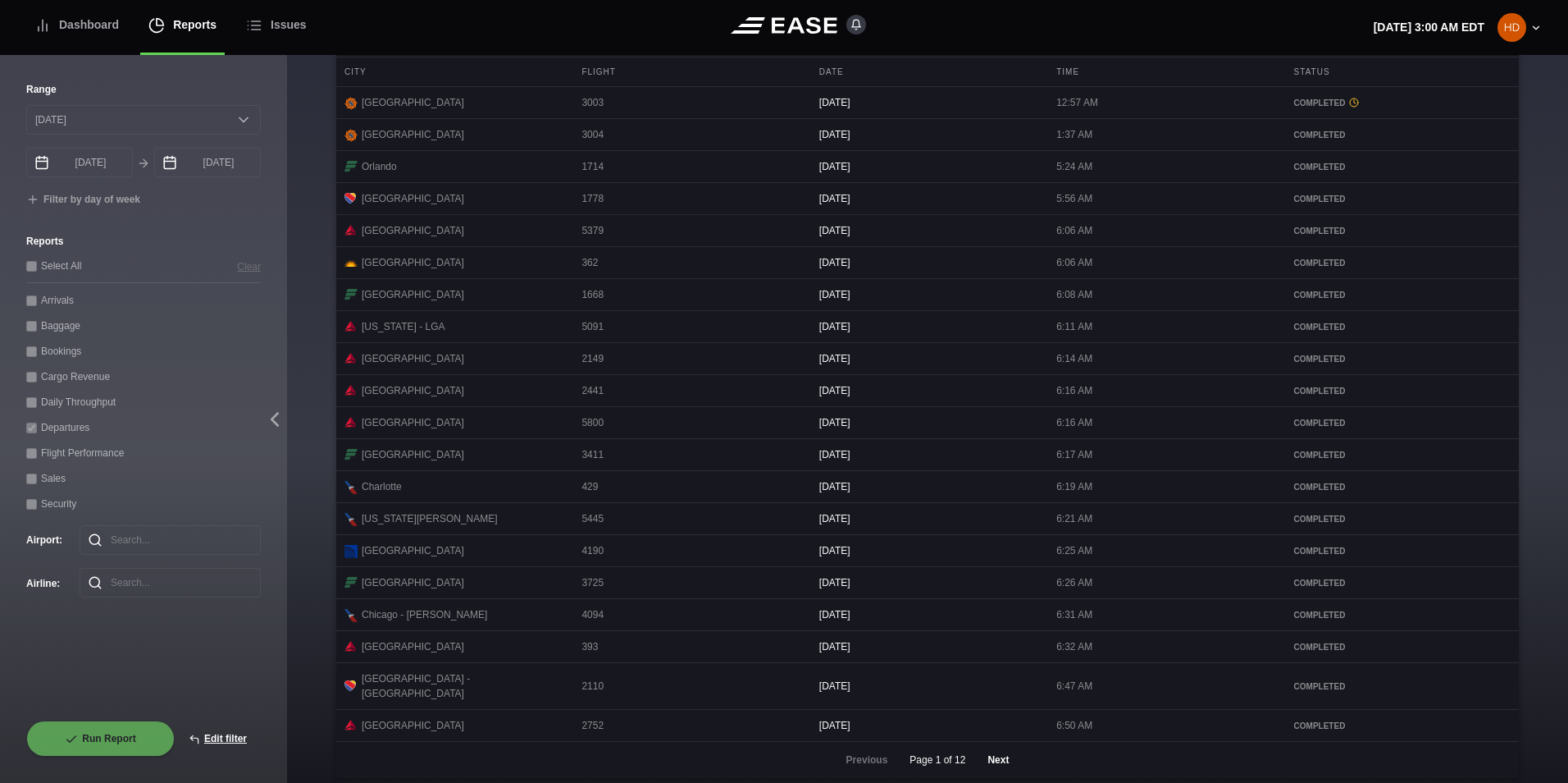
click at [996, 770] on button "Next" at bounding box center [998, 760] width 49 height 36
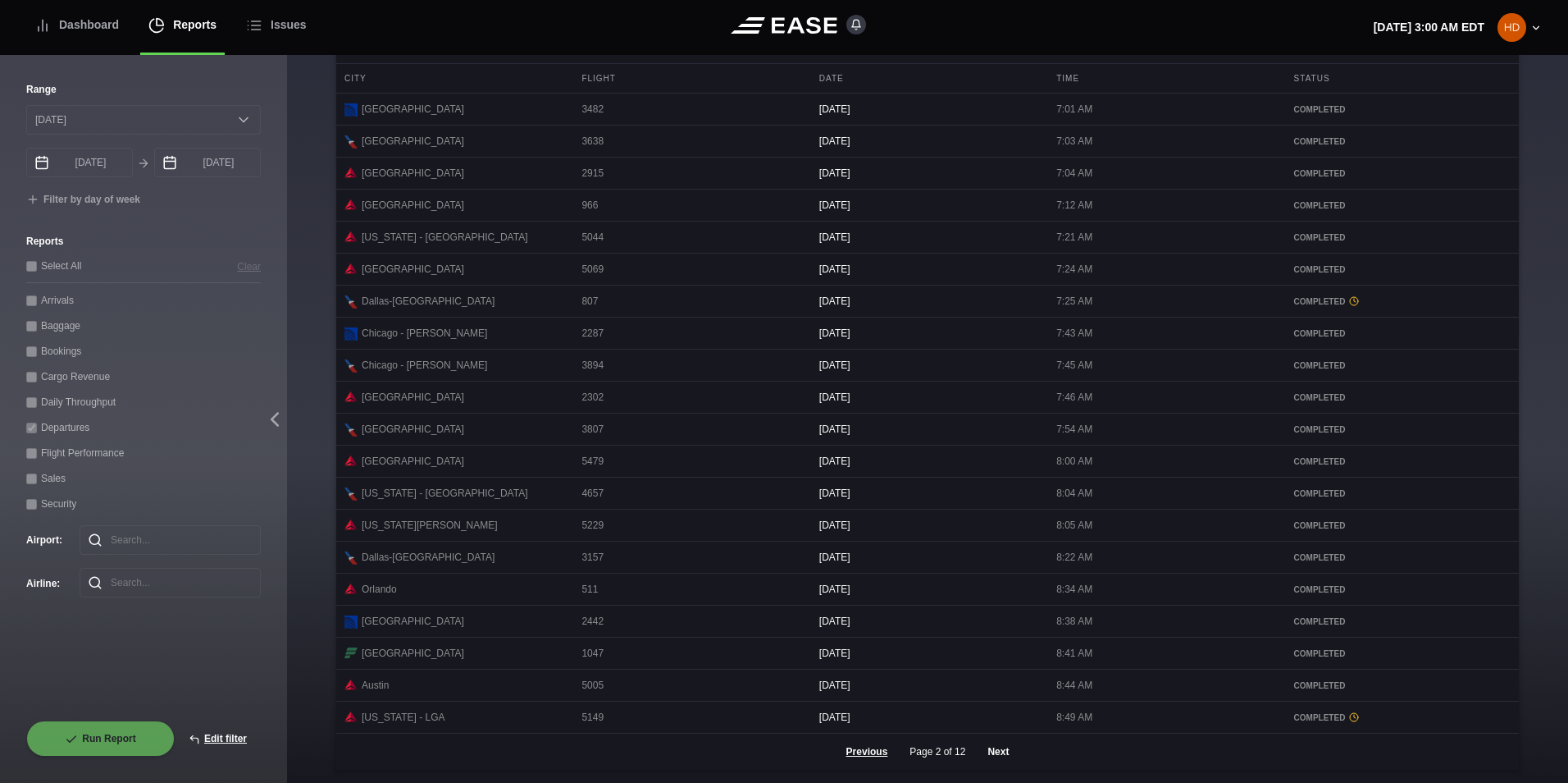
click at [987, 768] on button "Next" at bounding box center [998, 752] width 49 height 36
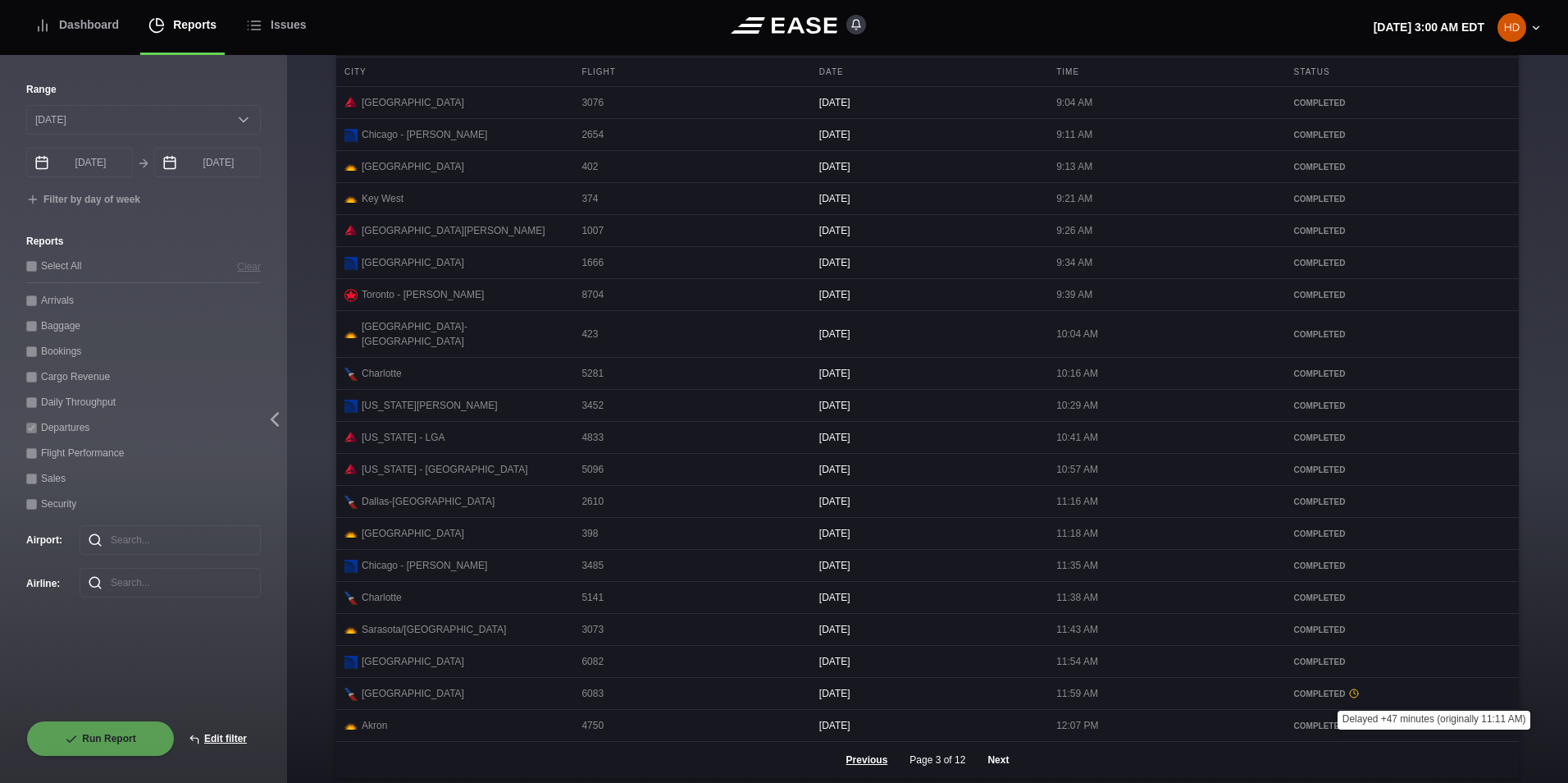
click at [987, 761] on button "Next" at bounding box center [998, 760] width 49 height 36
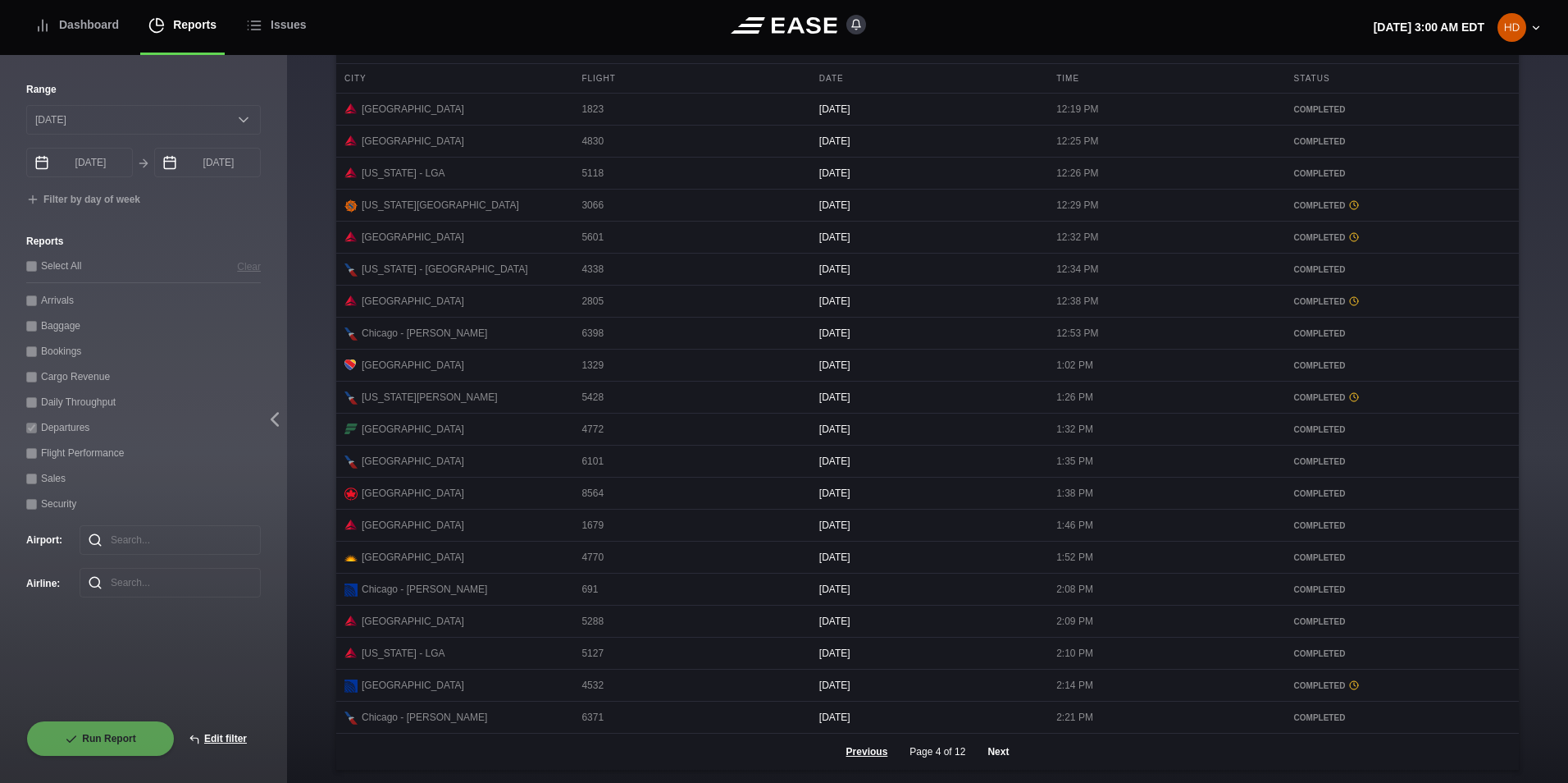
click at [988, 770] on button "Next" at bounding box center [998, 752] width 49 height 36
click at [995, 770] on button "Next" at bounding box center [998, 752] width 49 height 36
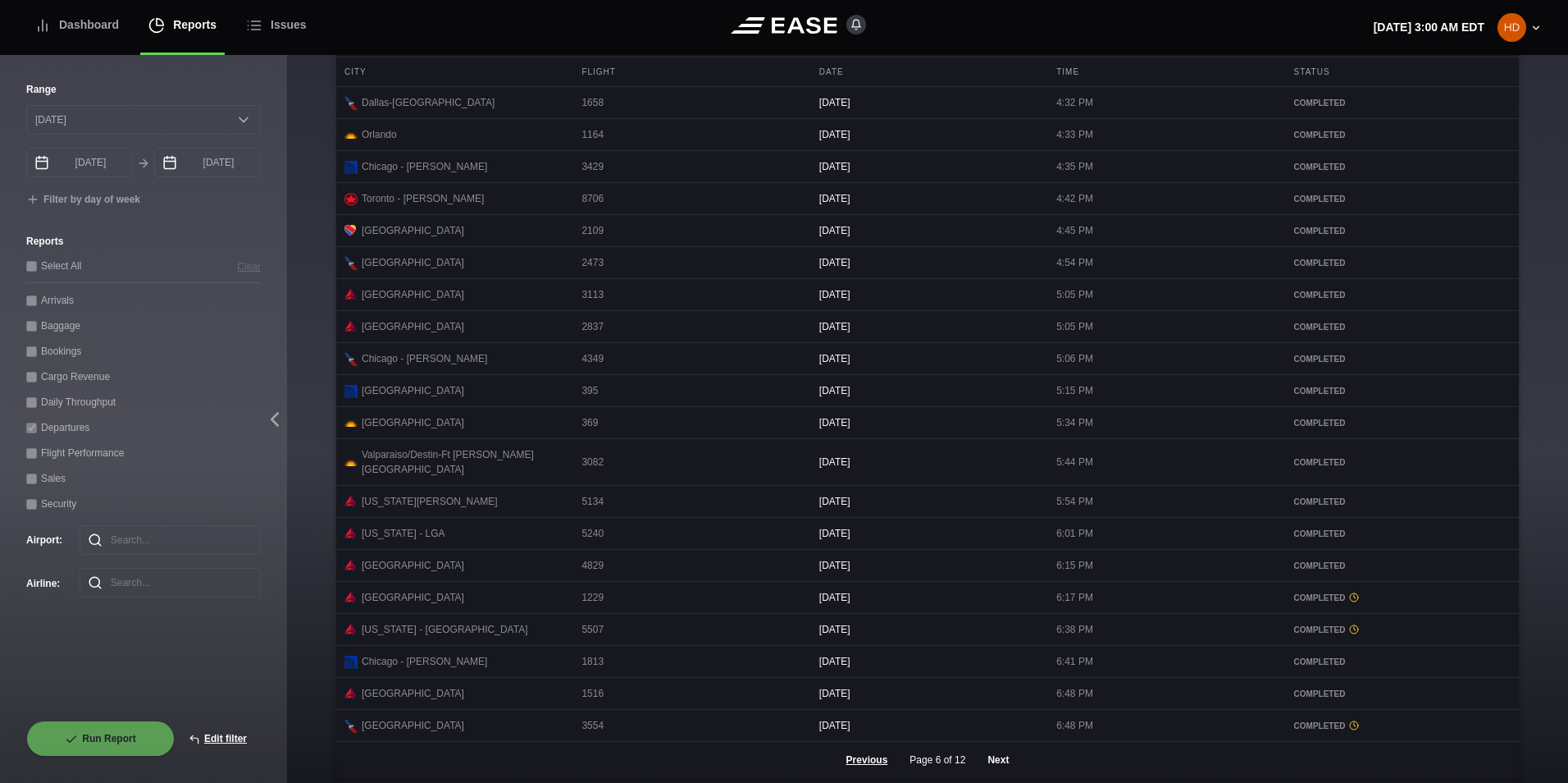
click at [982, 767] on button "Next" at bounding box center [998, 760] width 49 height 36
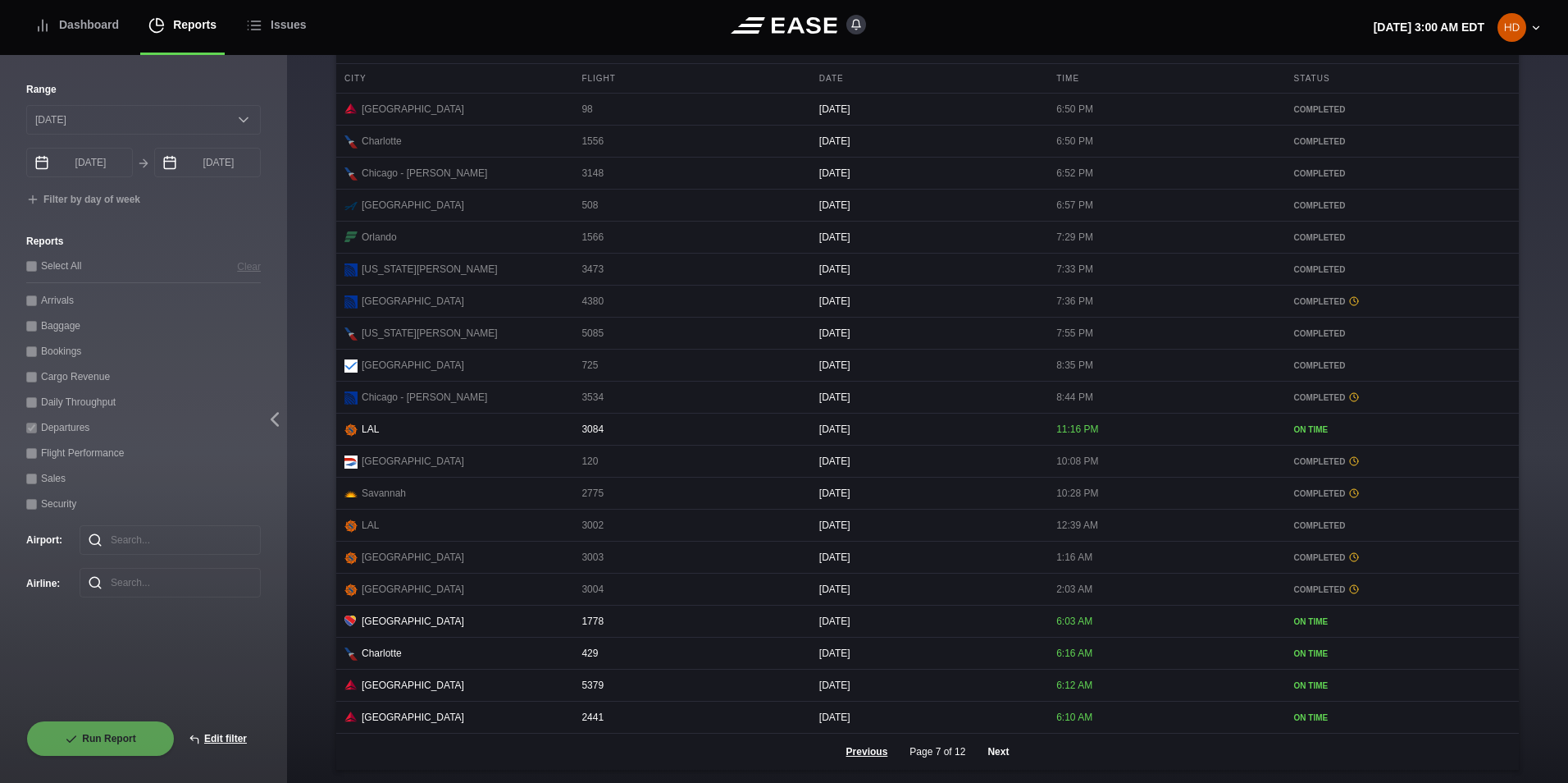
click at [993, 770] on button "Next" at bounding box center [998, 752] width 49 height 36
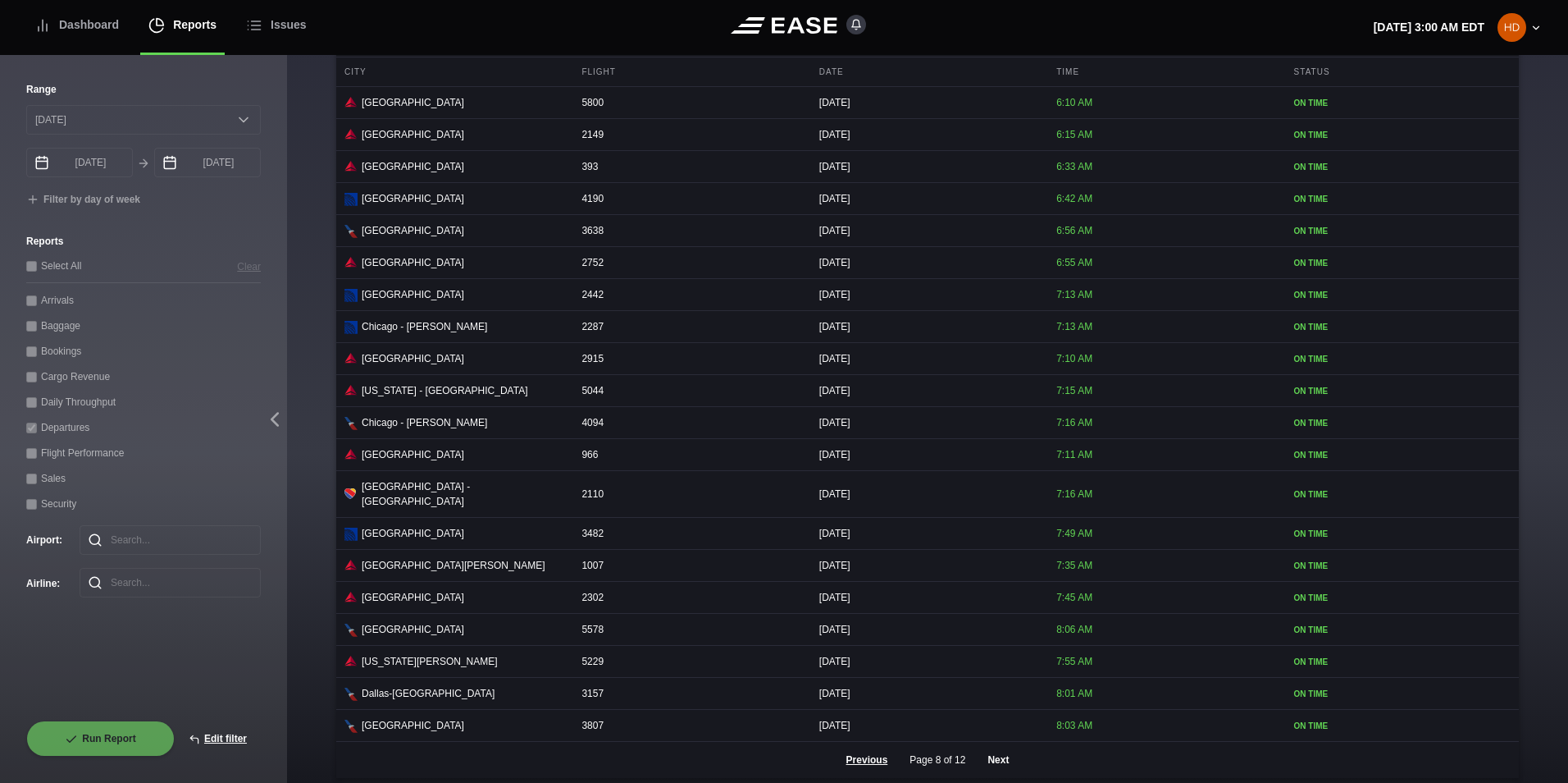
click at [1002, 770] on button "Next" at bounding box center [998, 760] width 49 height 36
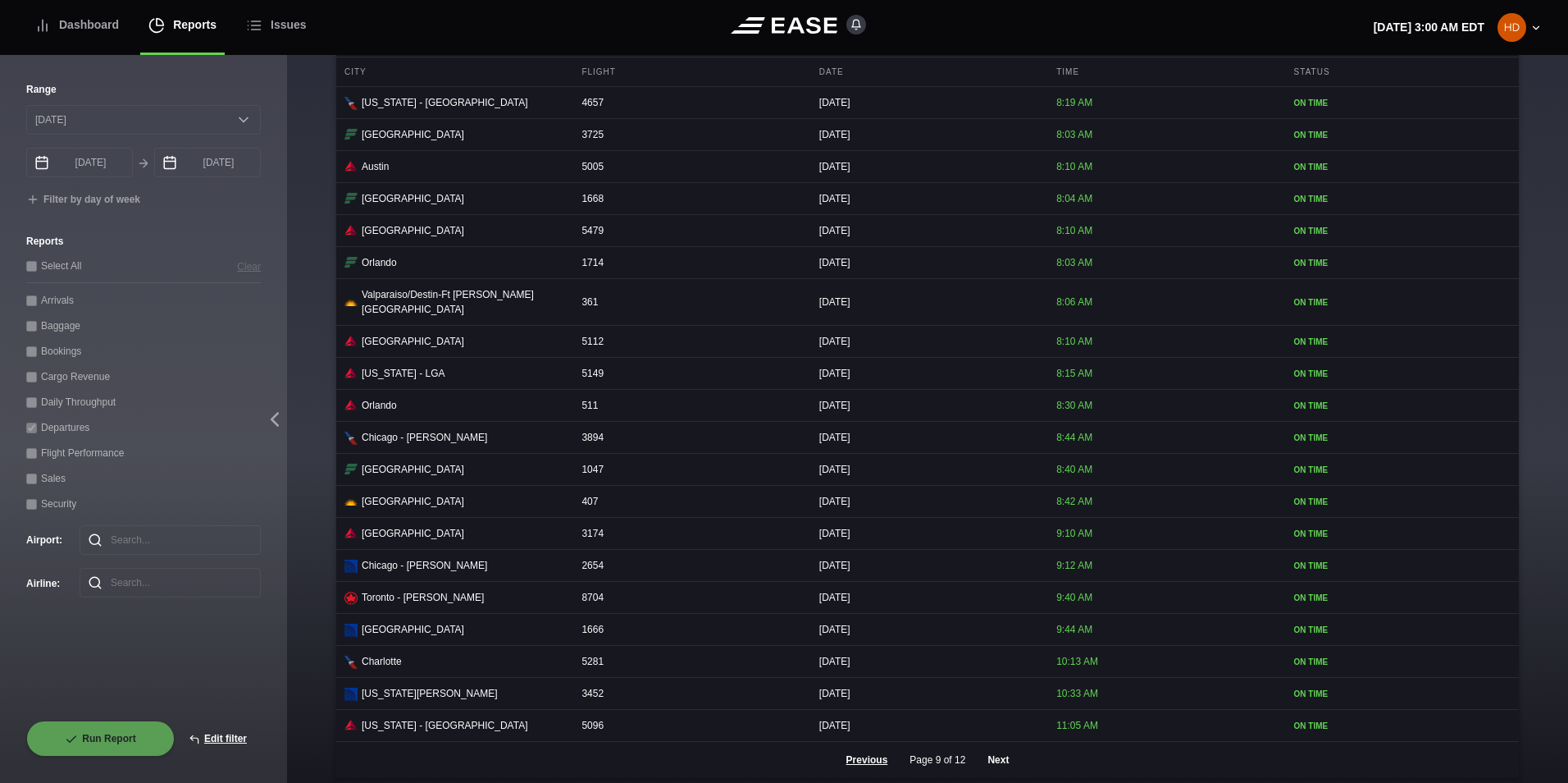
click at [999, 769] on button "Next" at bounding box center [998, 760] width 49 height 36
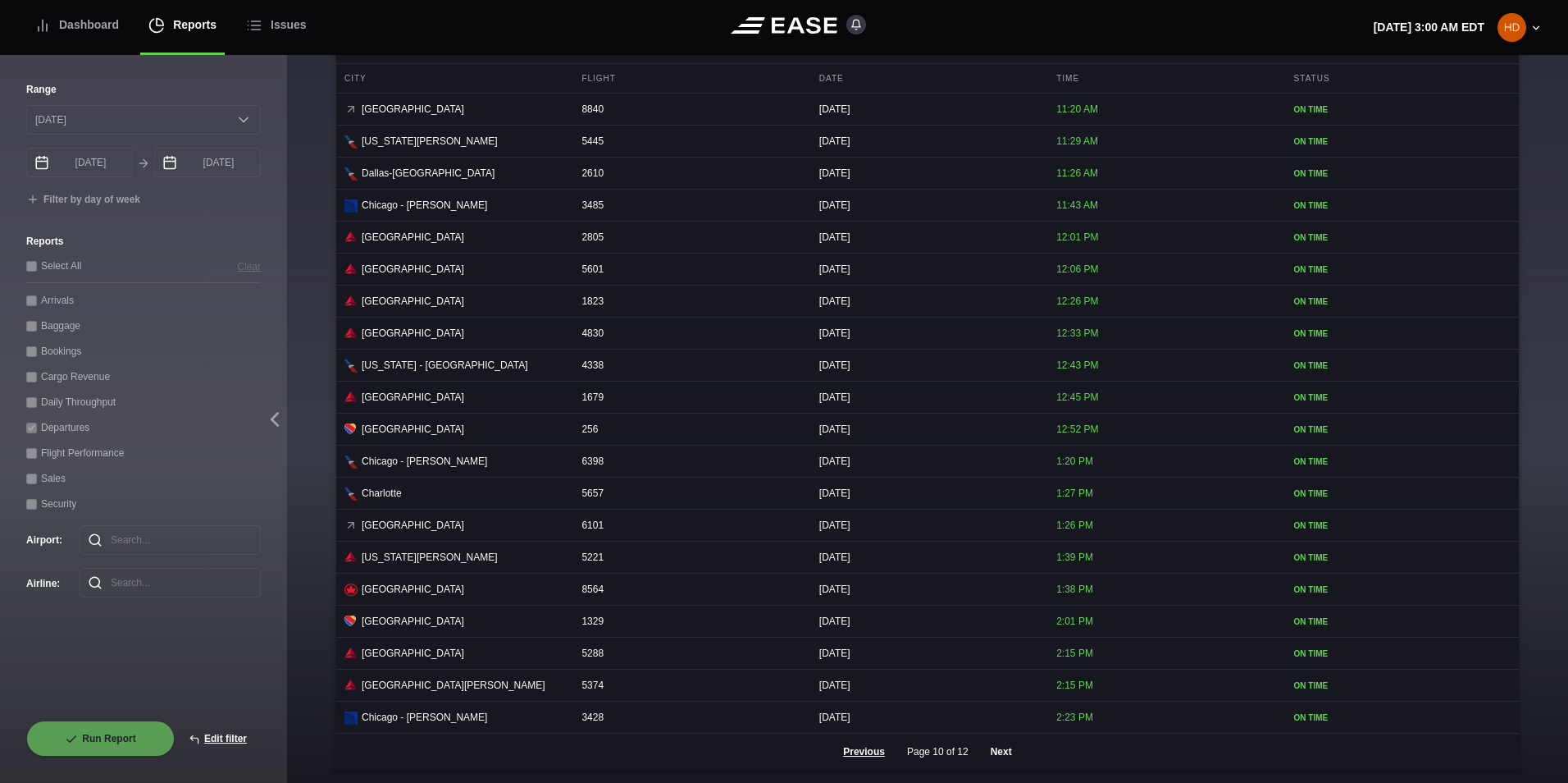
click at [999, 769] on button "Next" at bounding box center [1001, 752] width 49 height 36
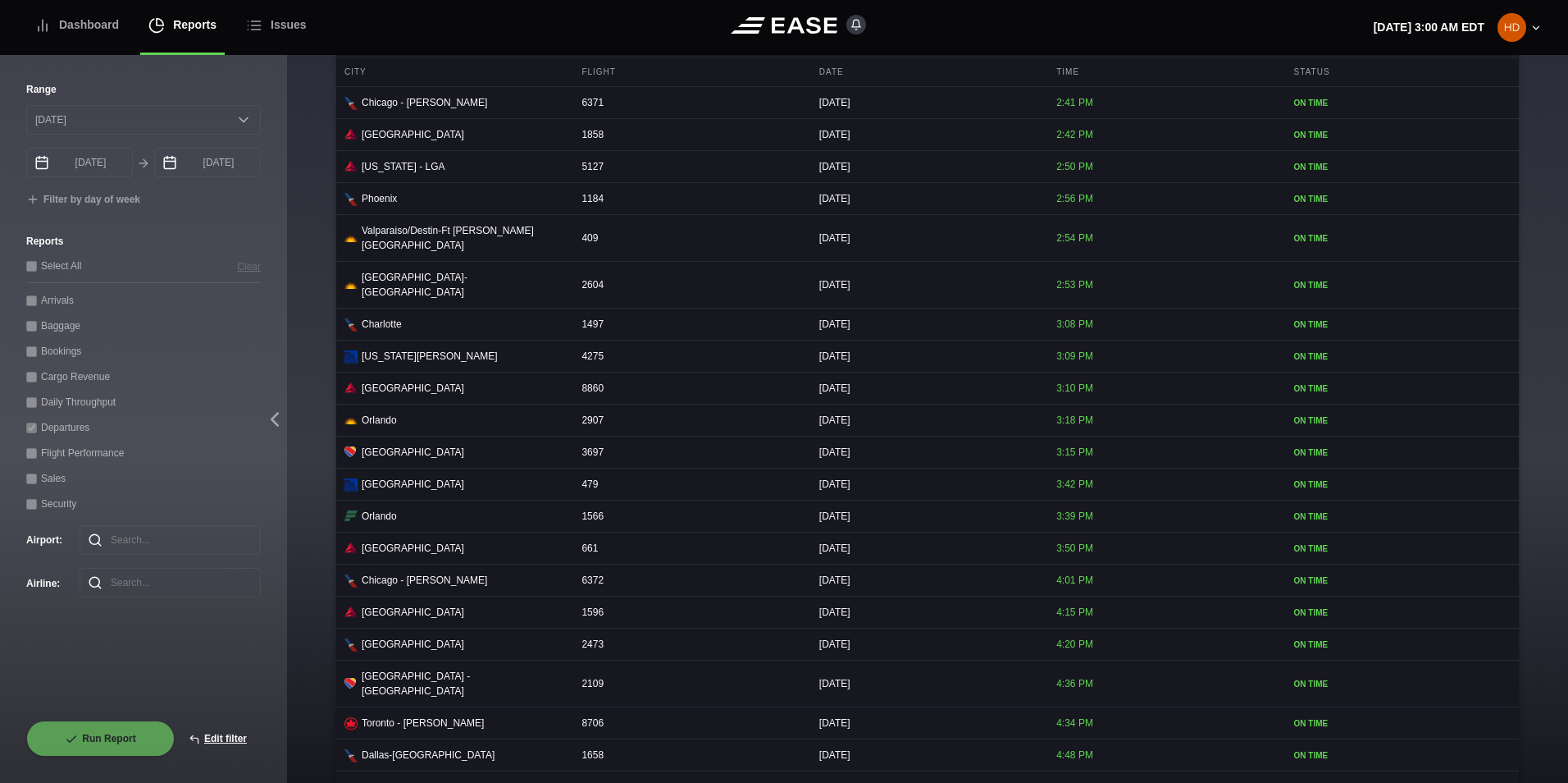
click at [999, 771] on button "Next" at bounding box center [1001, 789] width 49 height 36
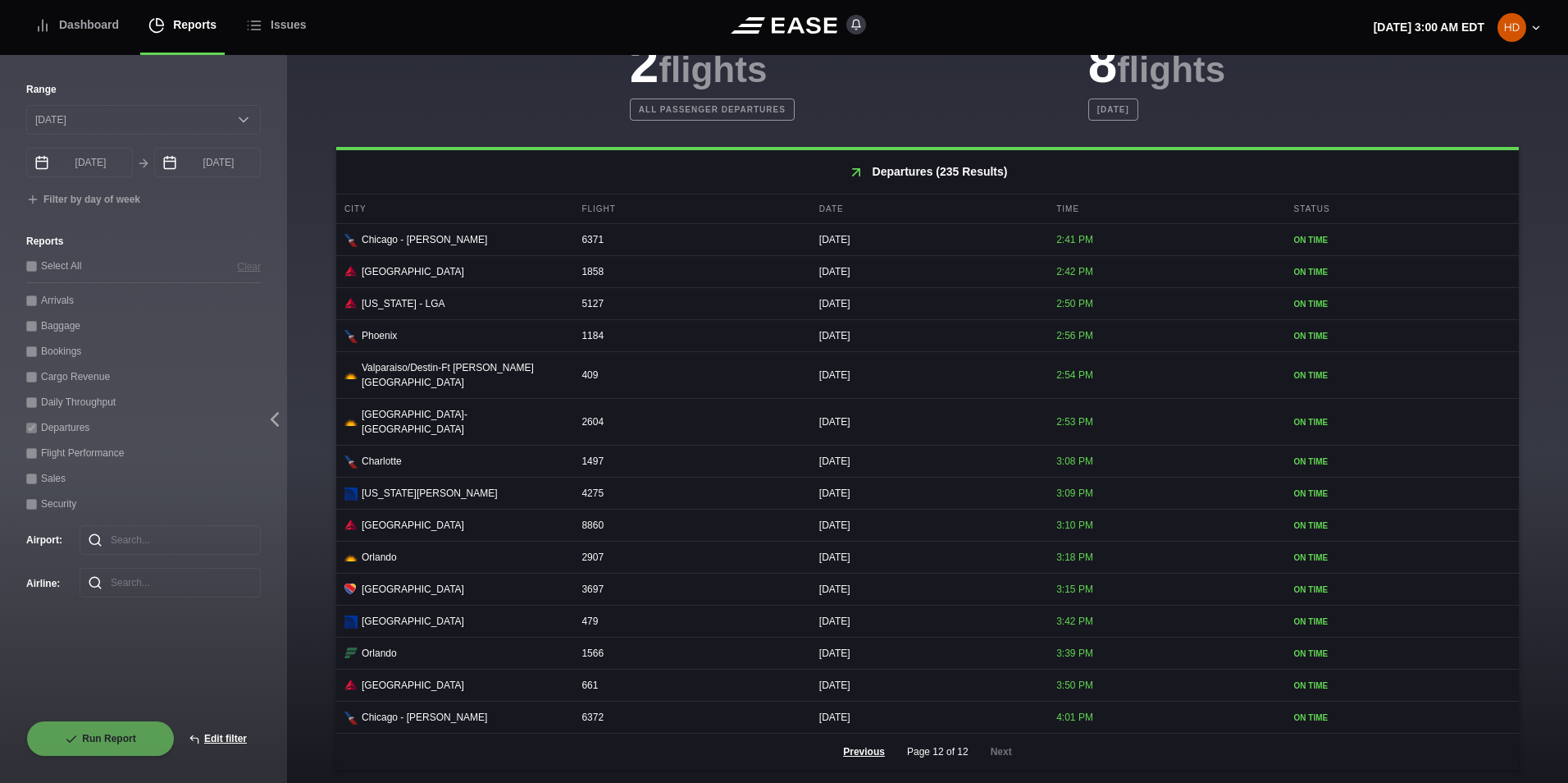
scroll to position [507, 0]
